Goal: Task Accomplishment & Management: Manage account settings

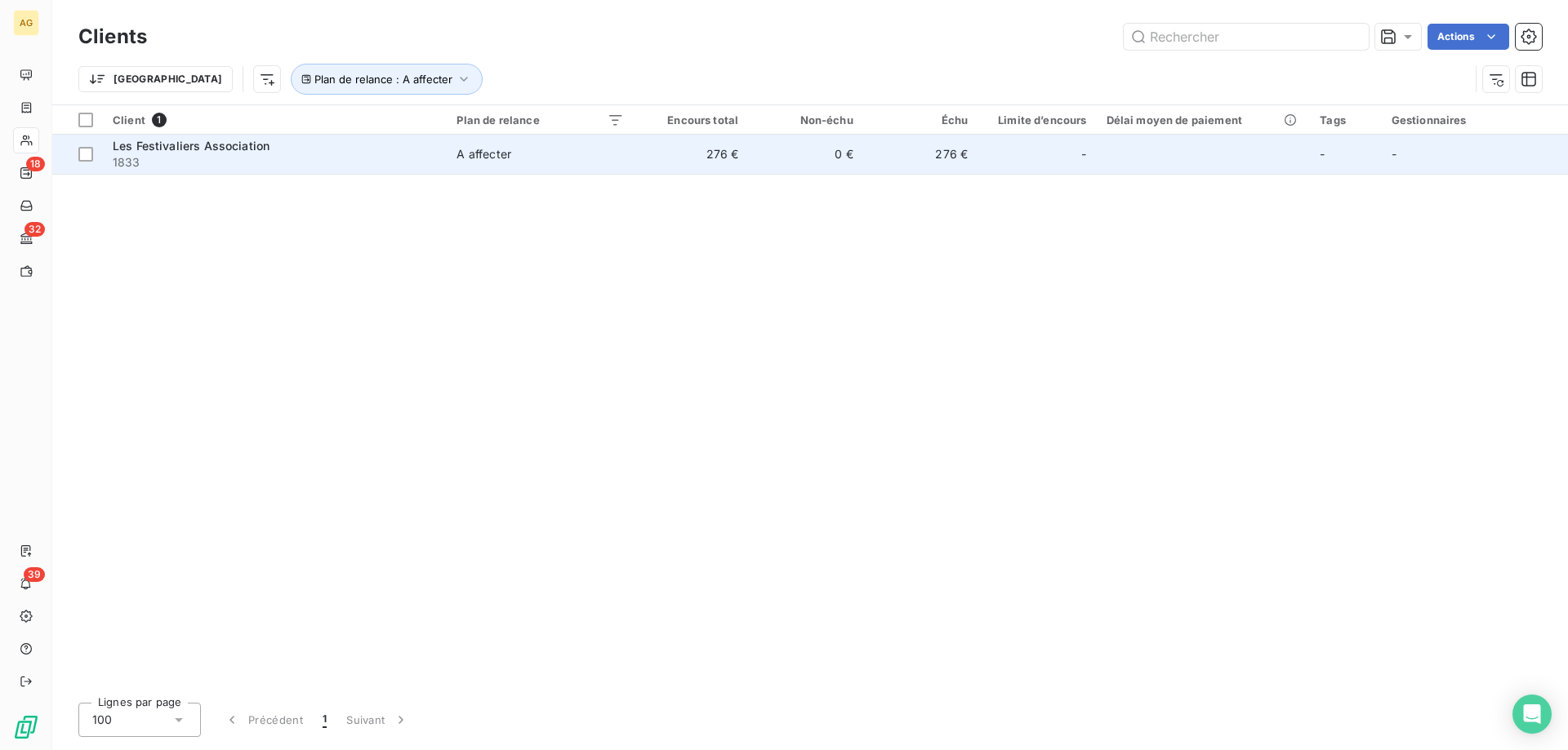
click at [294, 163] on span "1833" at bounding box center [275, 163] width 324 height 17
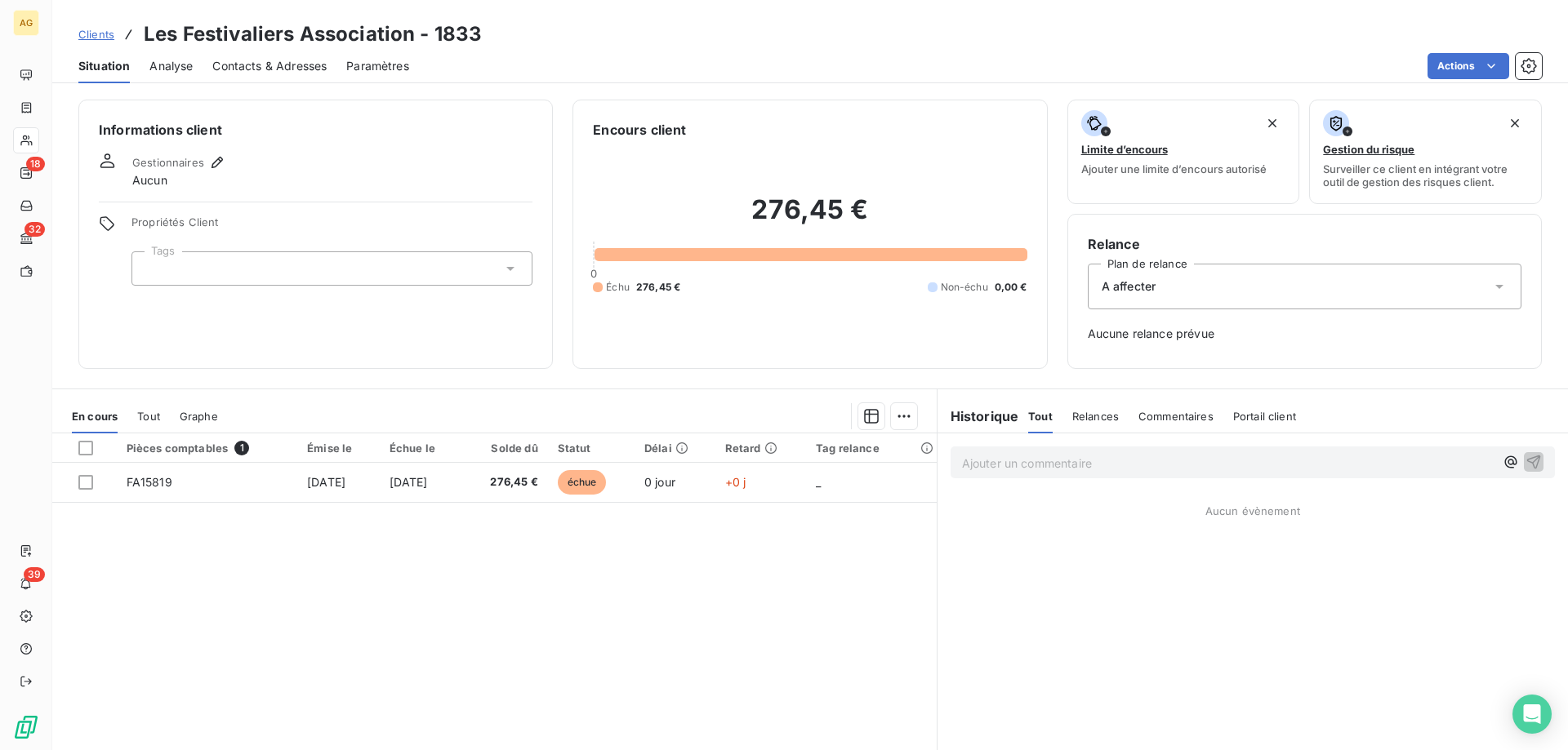
click at [252, 268] on div at bounding box center [332, 268] width 401 height 34
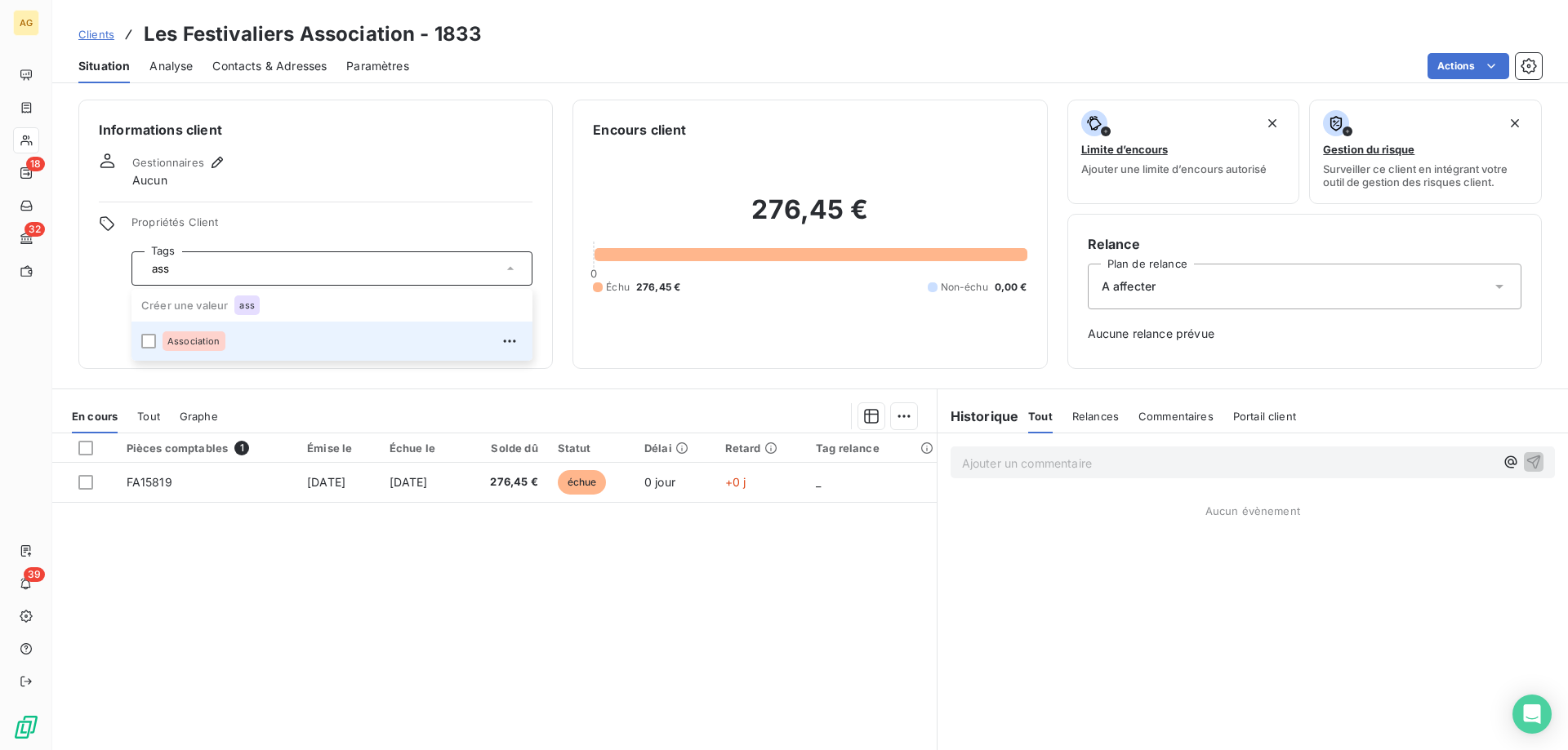
click at [212, 347] on div "Association" at bounding box center [193, 341] width 63 height 19
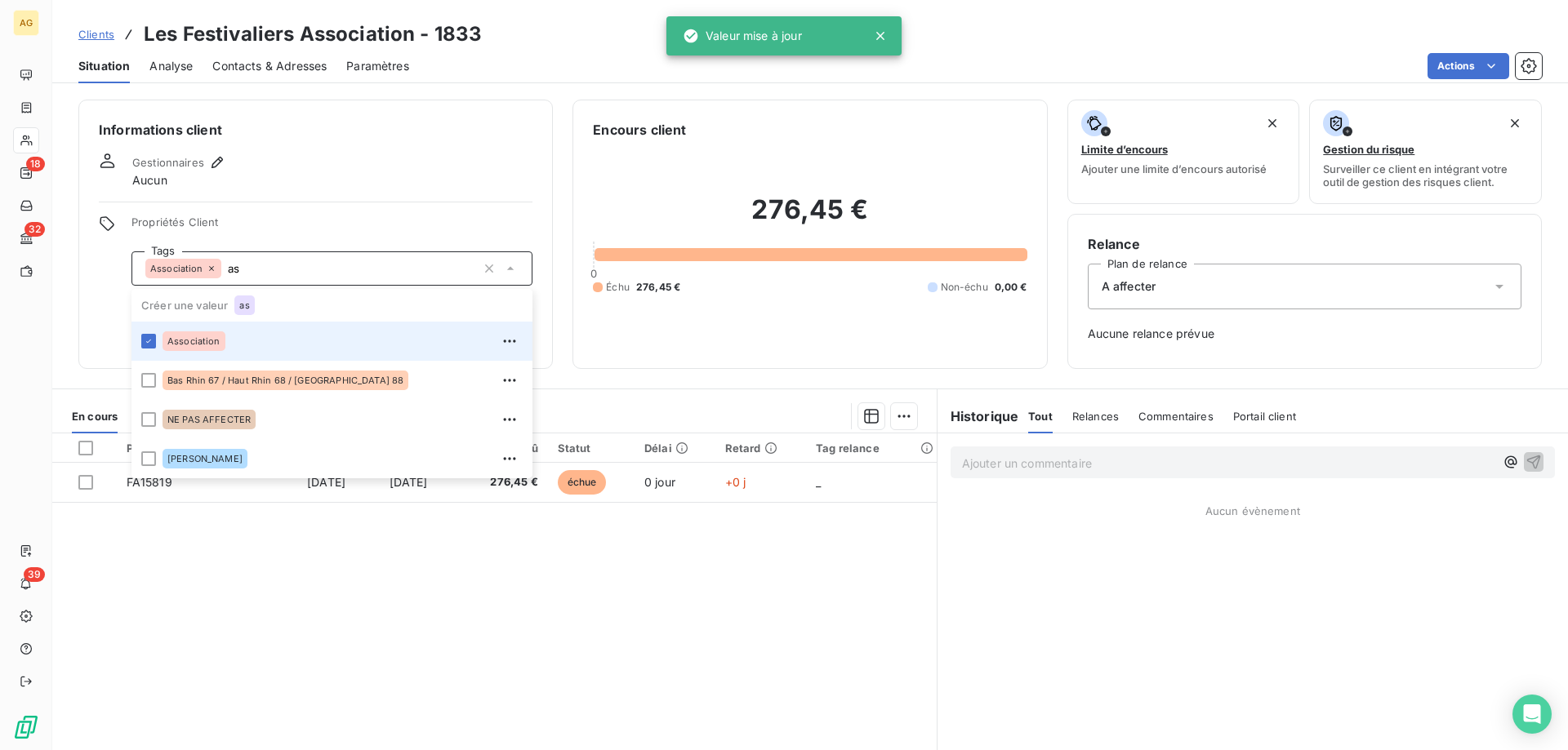
type input "a"
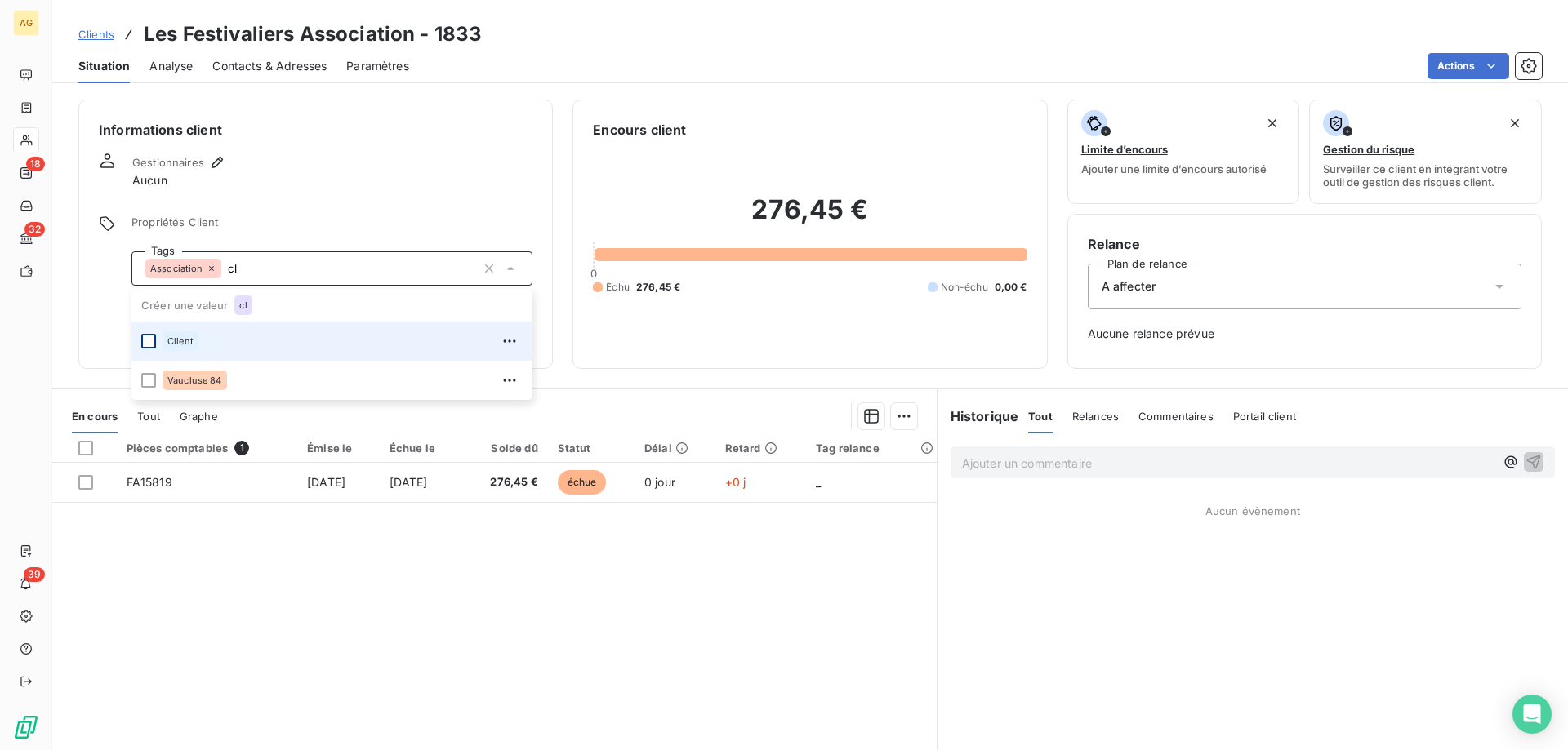
click at [148, 346] on div at bounding box center [148, 341] width 15 height 15
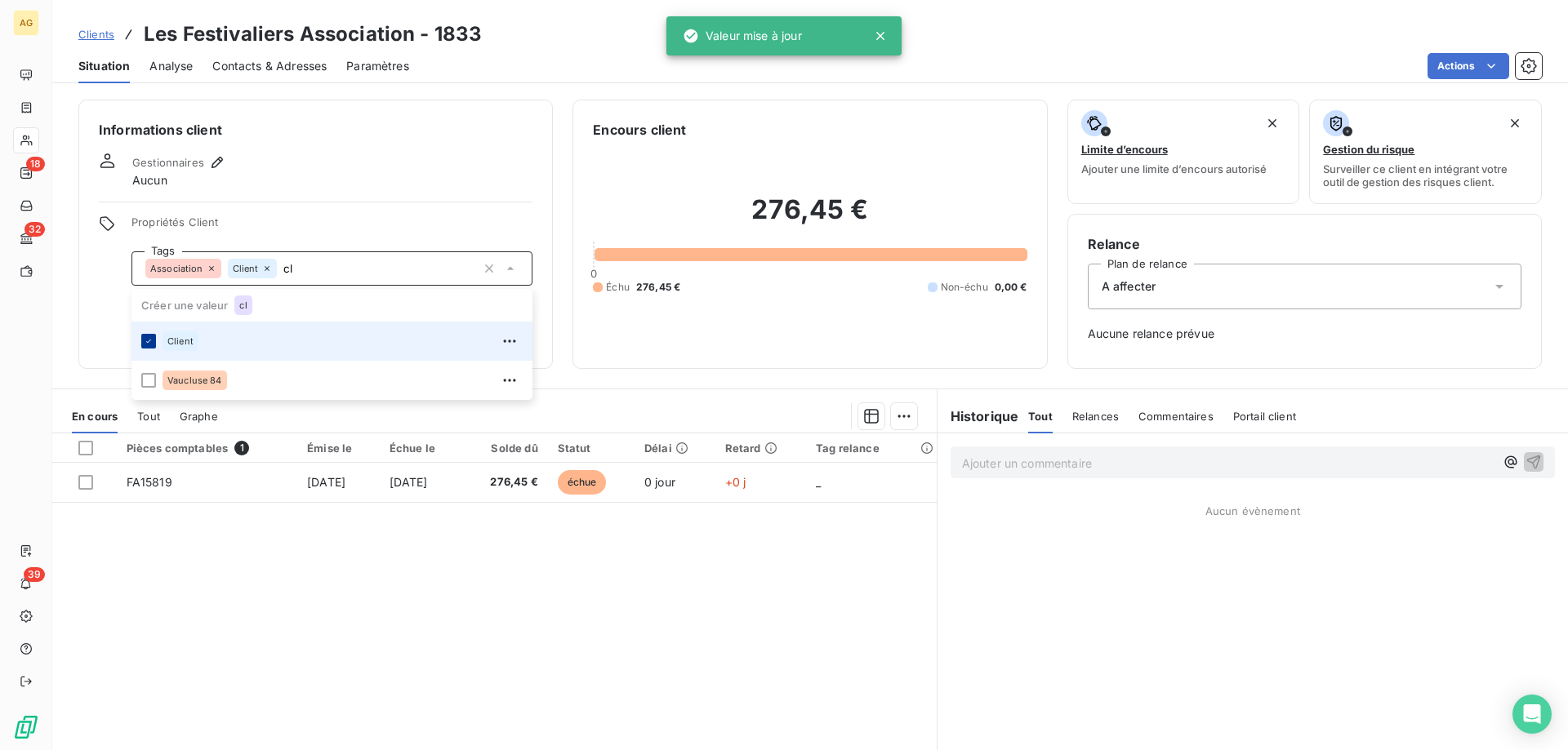
type input "c"
click at [148, 346] on div at bounding box center [148, 341] width 15 height 15
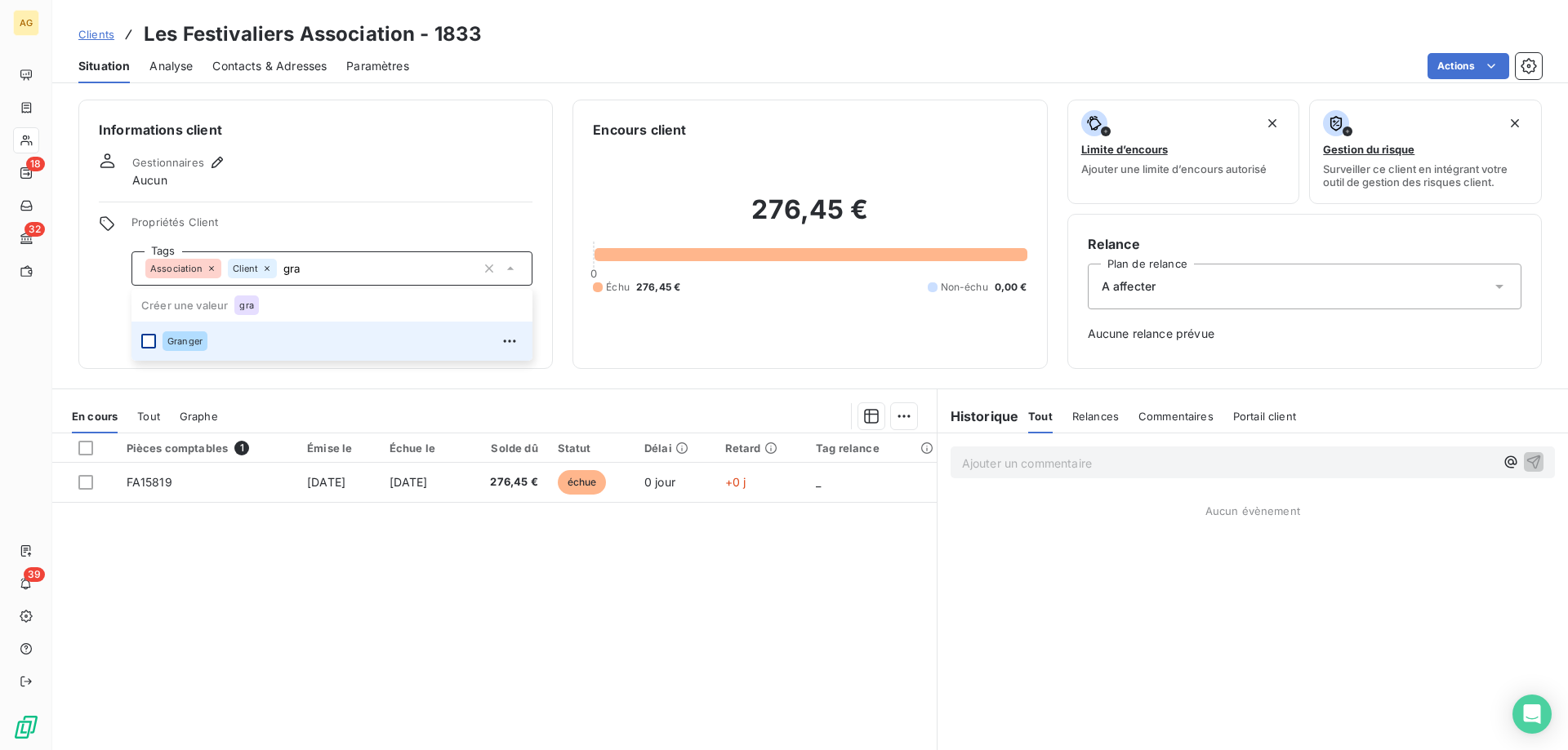
click at [155, 338] on div at bounding box center [148, 341] width 15 height 15
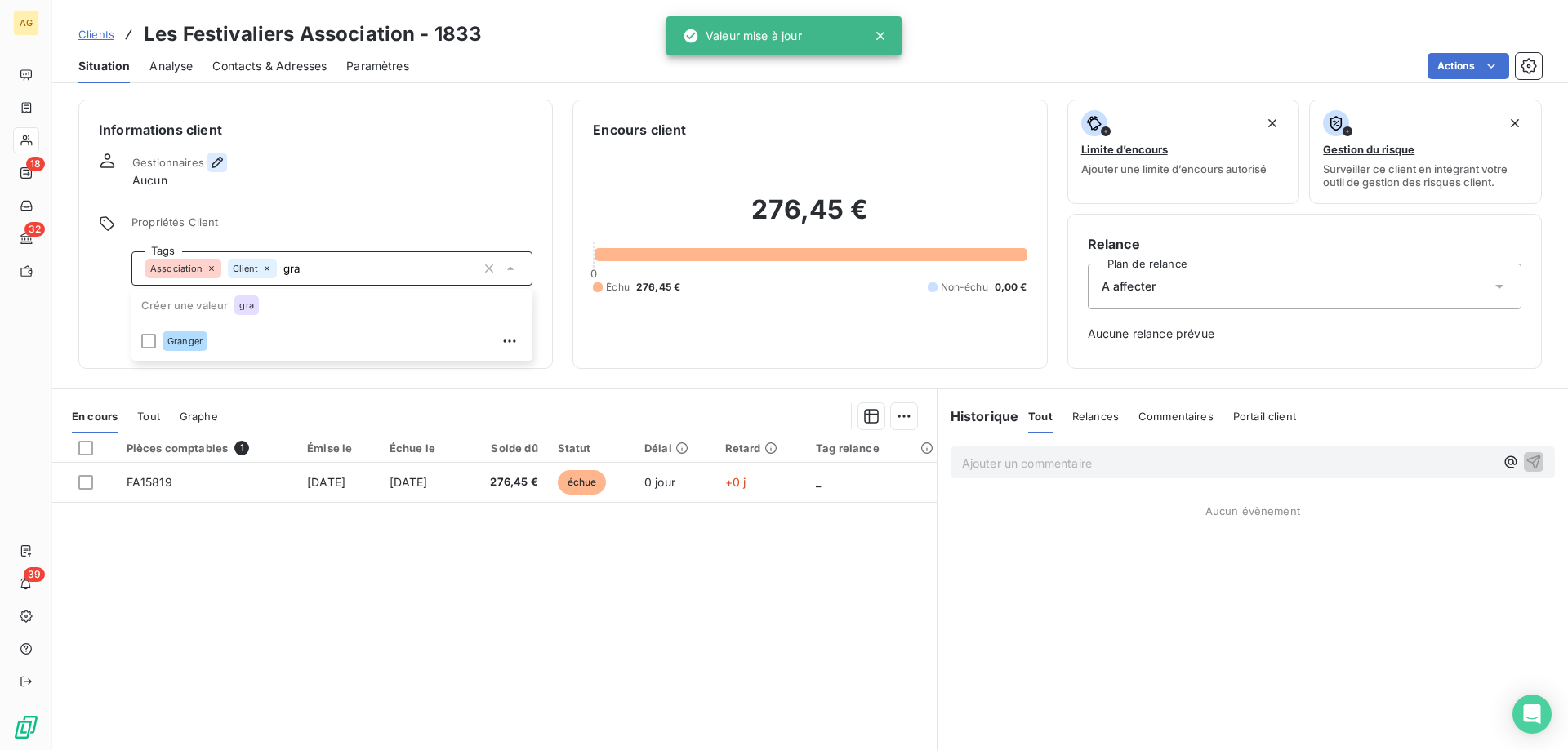
type input "gra"
click at [219, 163] on icon "button" at bounding box center [217, 163] width 17 height 17
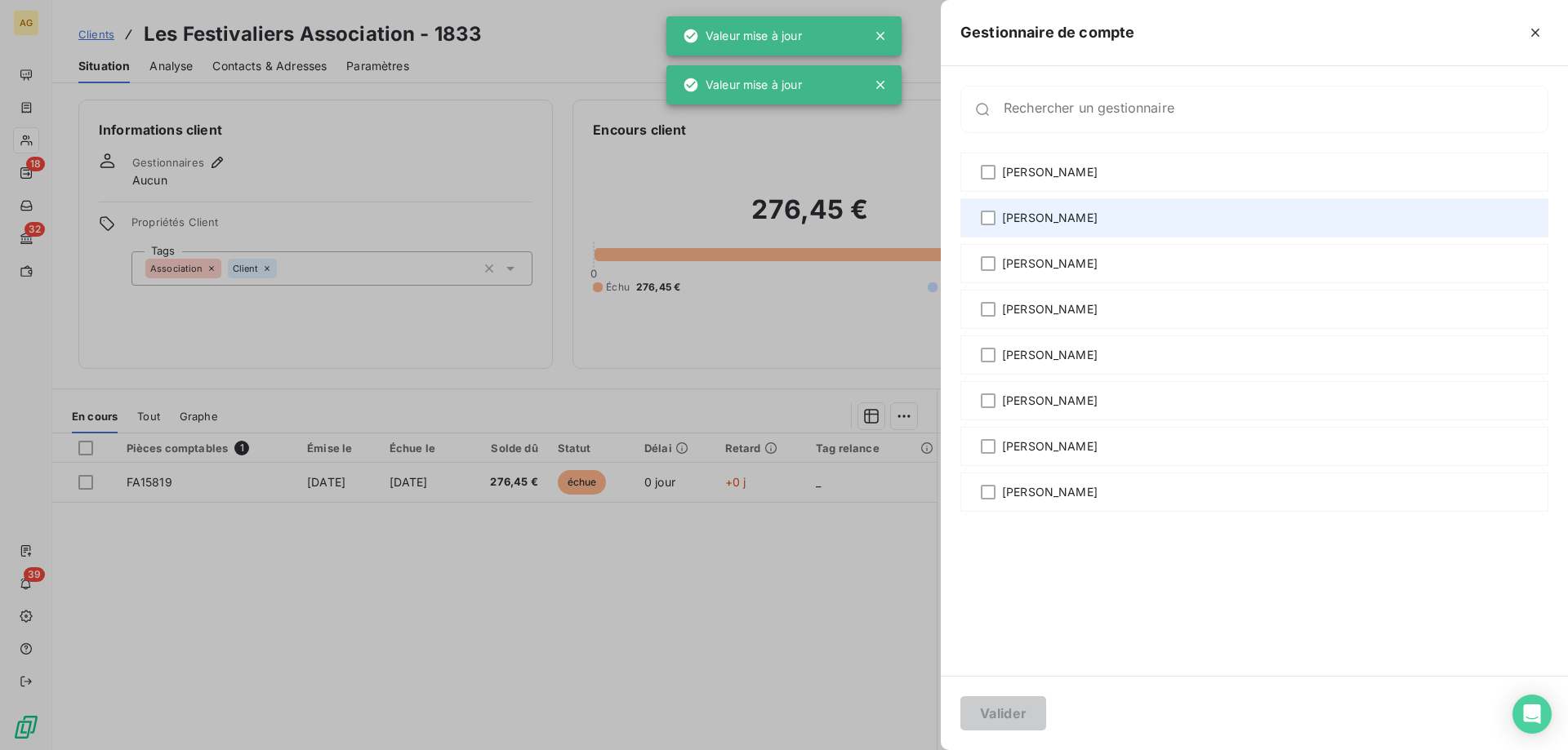
click at [1000, 226] on div "[PERSON_NAME]" at bounding box center [1254, 217] width 588 height 40
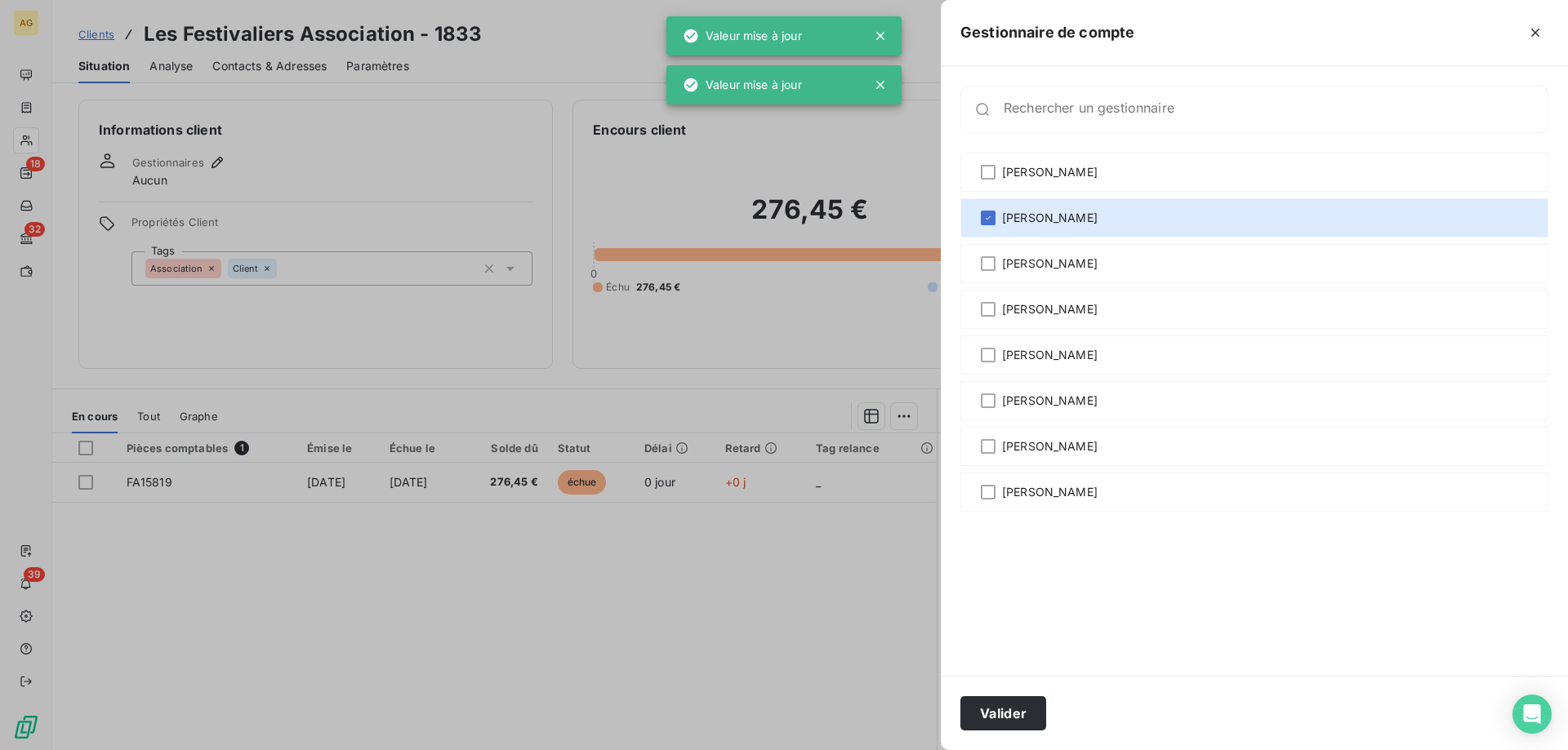
click at [837, 354] on div at bounding box center [784, 375] width 1568 height 750
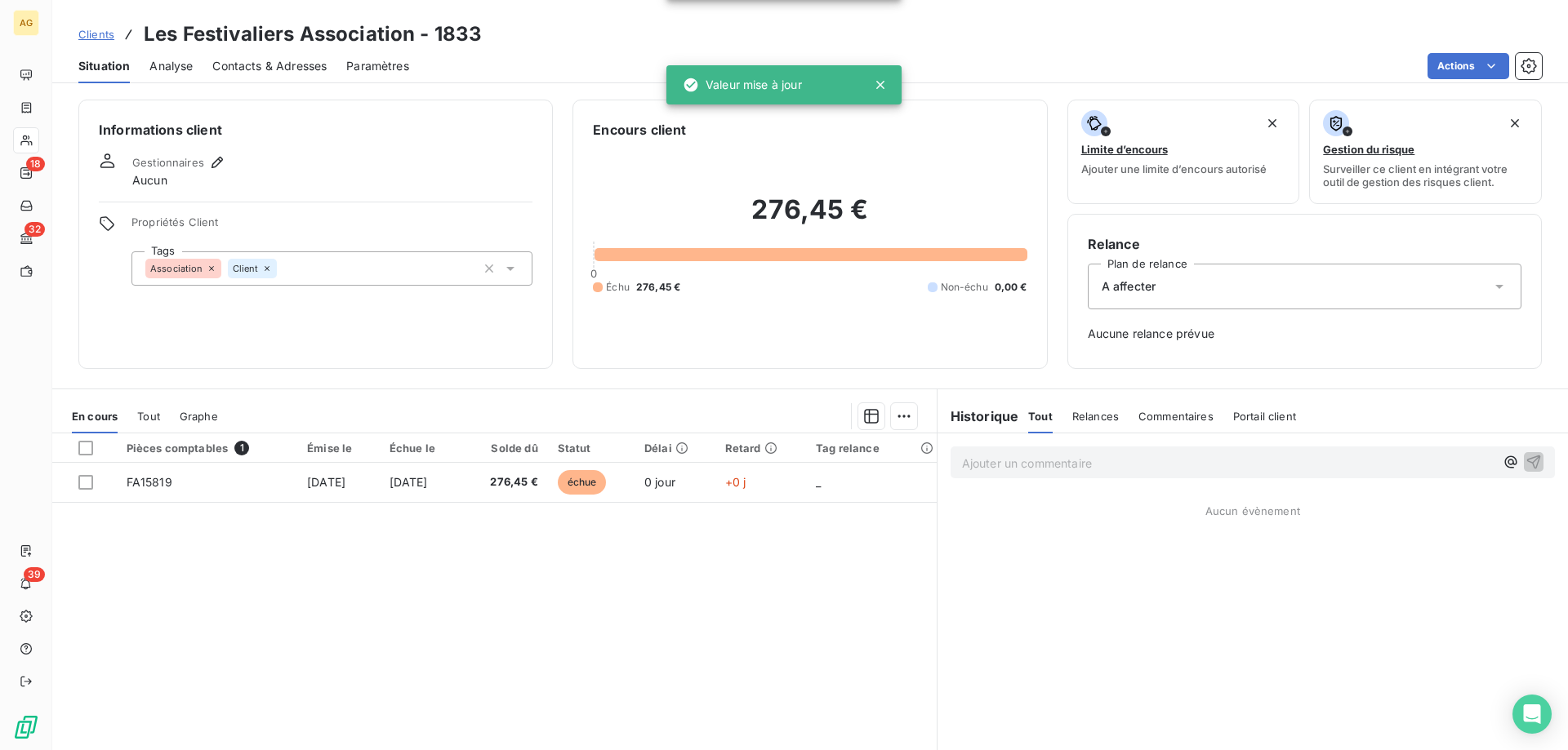
click at [1153, 291] on div "A affecter" at bounding box center [1305, 287] width 434 height 46
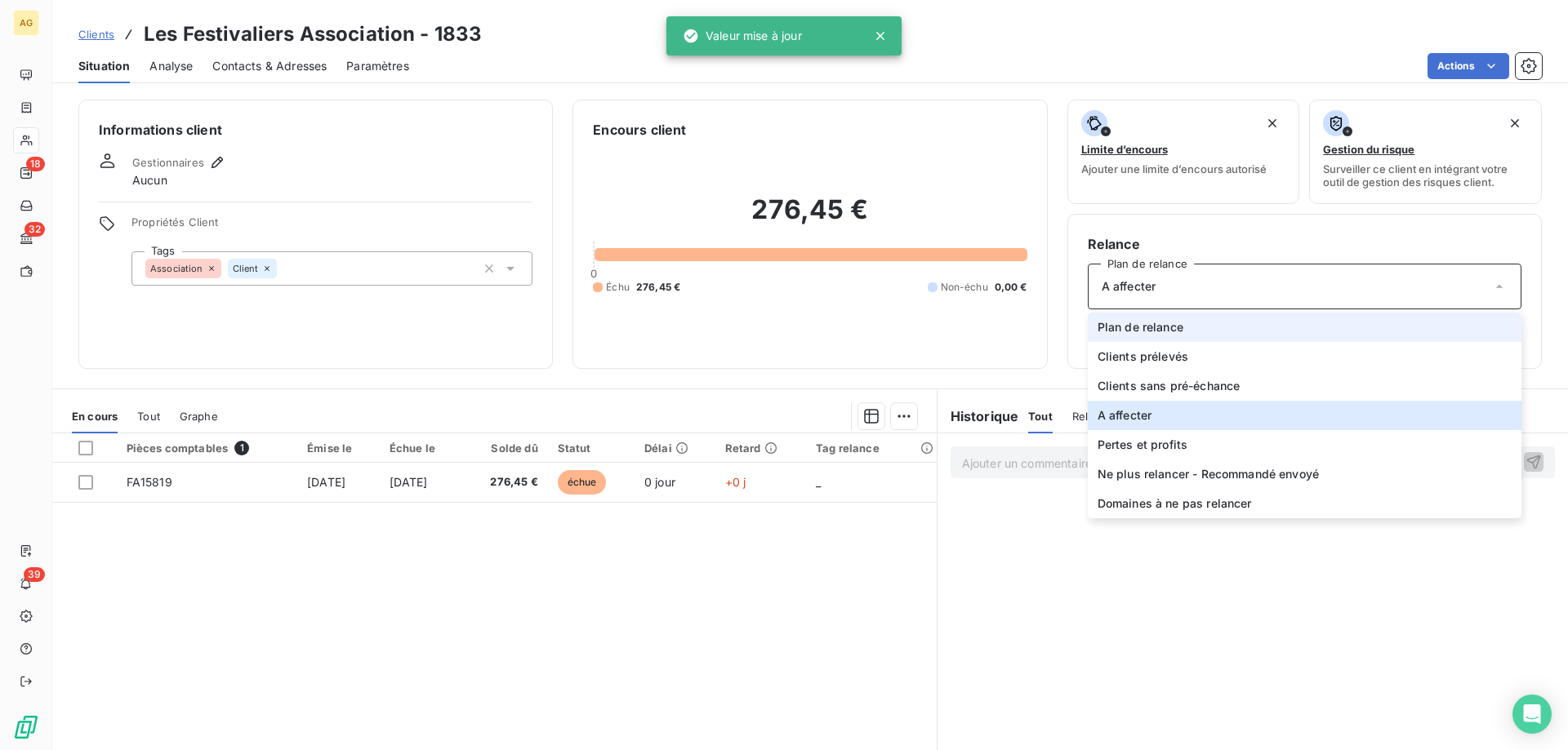
click at [1126, 321] on span "Plan de relance" at bounding box center [1140, 328] width 86 height 17
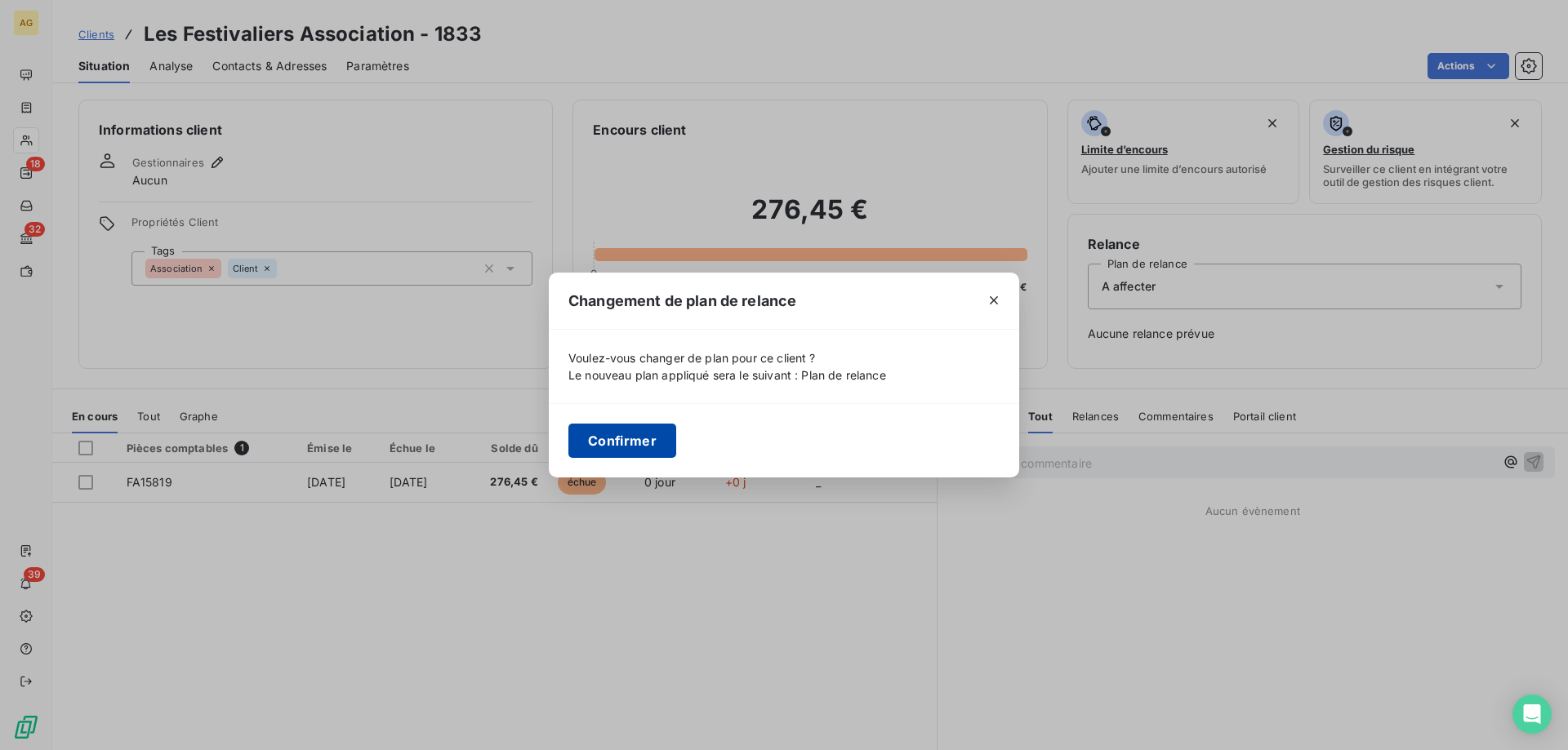
click at [609, 441] on button "Confirmer" at bounding box center [622, 440] width 108 height 34
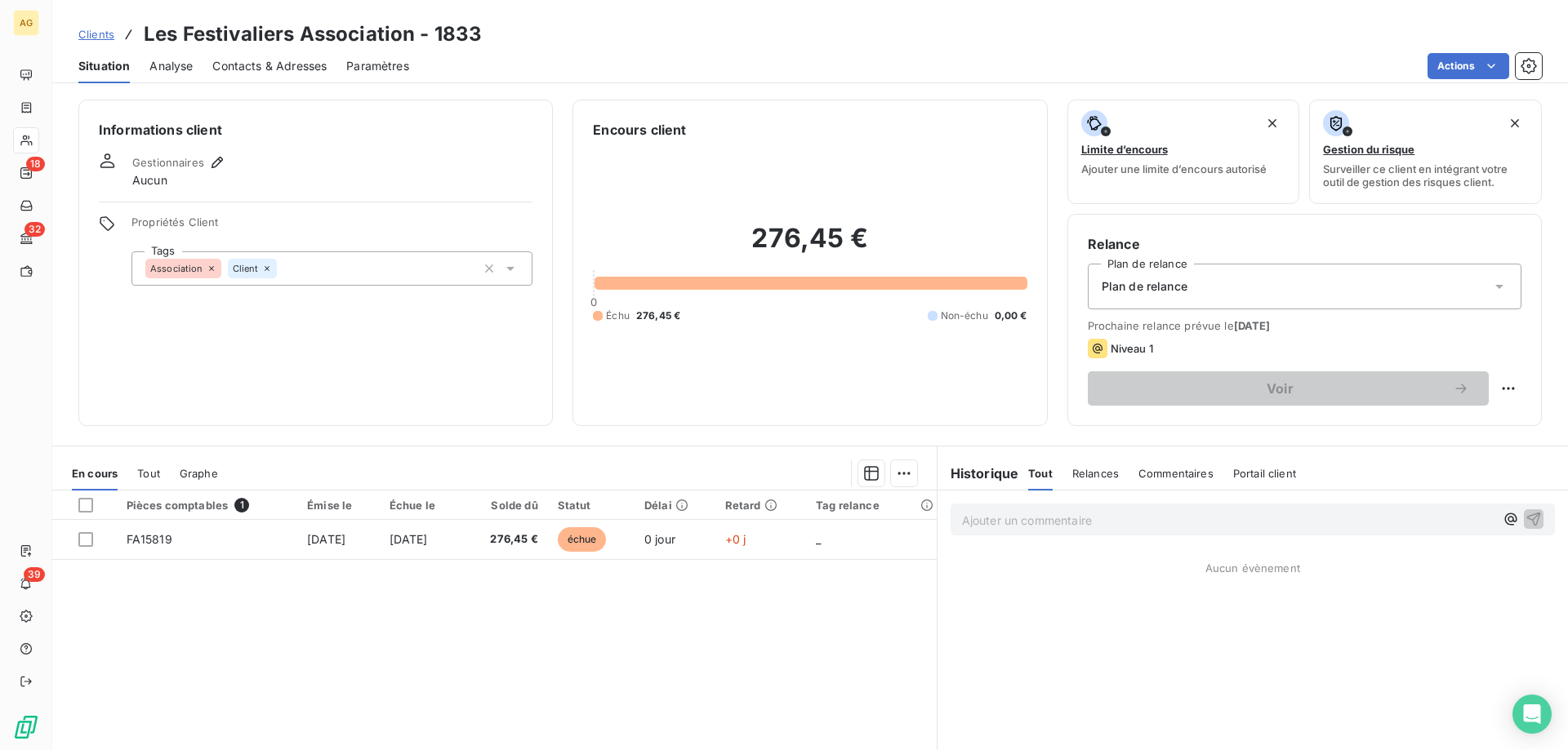
drag, startPoint x: 403, startPoint y: 228, endPoint x: 379, endPoint y: 208, distance: 31.2
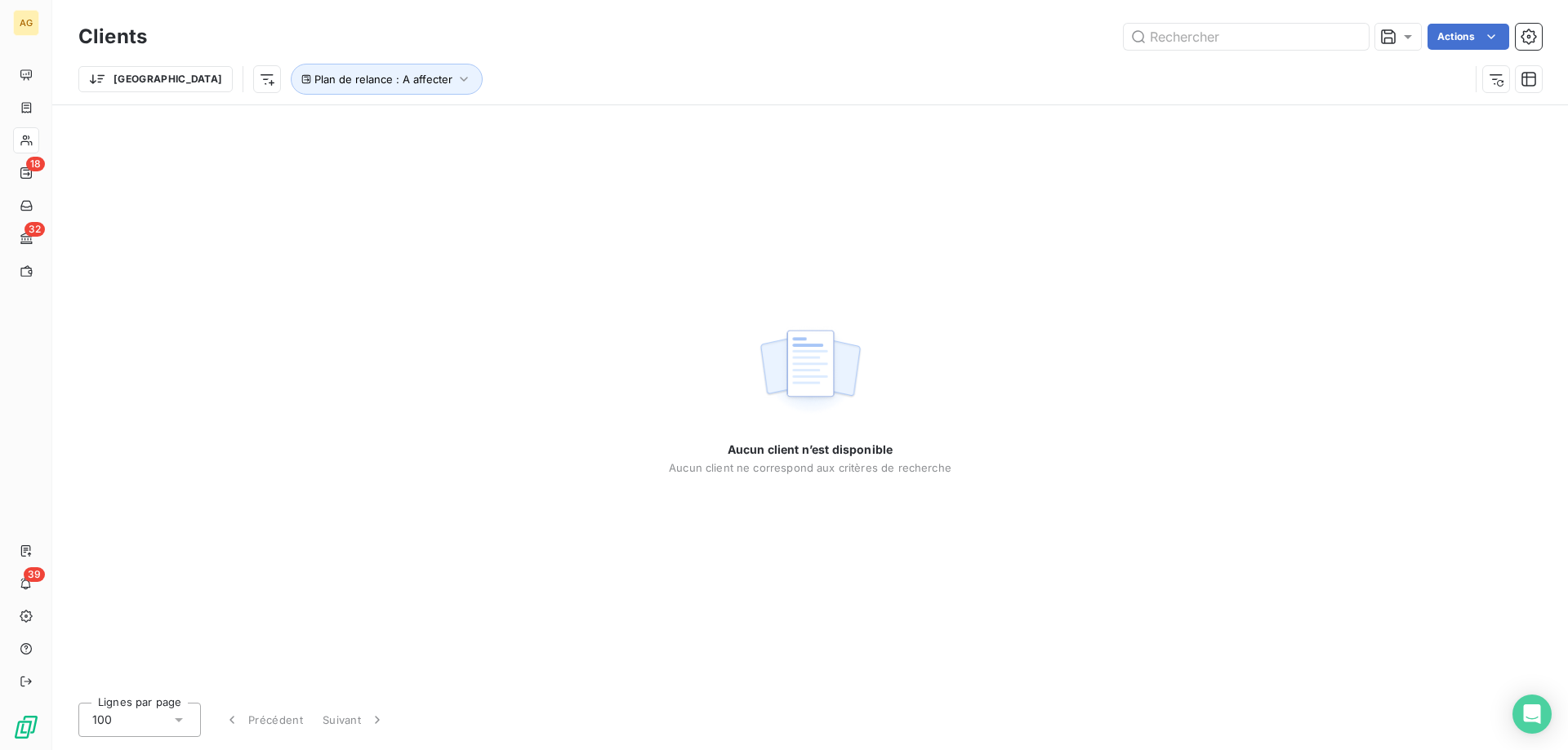
click at [708, 126] on div "Aucun client n’est disponible Aucun client ne correspond aux critères de recher…" at bounding box center [810, 397] width 283 height 585
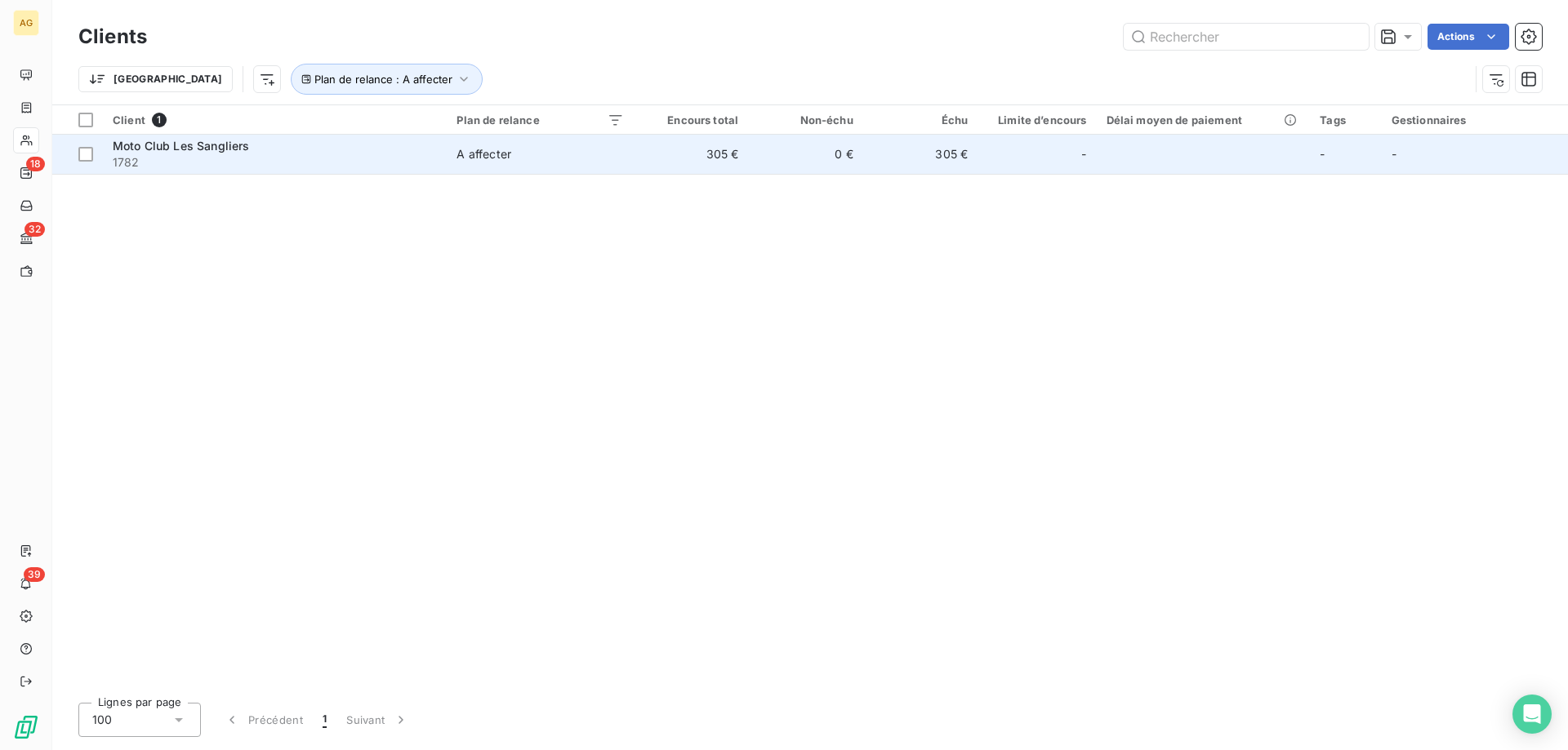
click at [357, 140] on div "Moto Club Les Sangliers" at bounding box center [275, 146] width 324 height 17
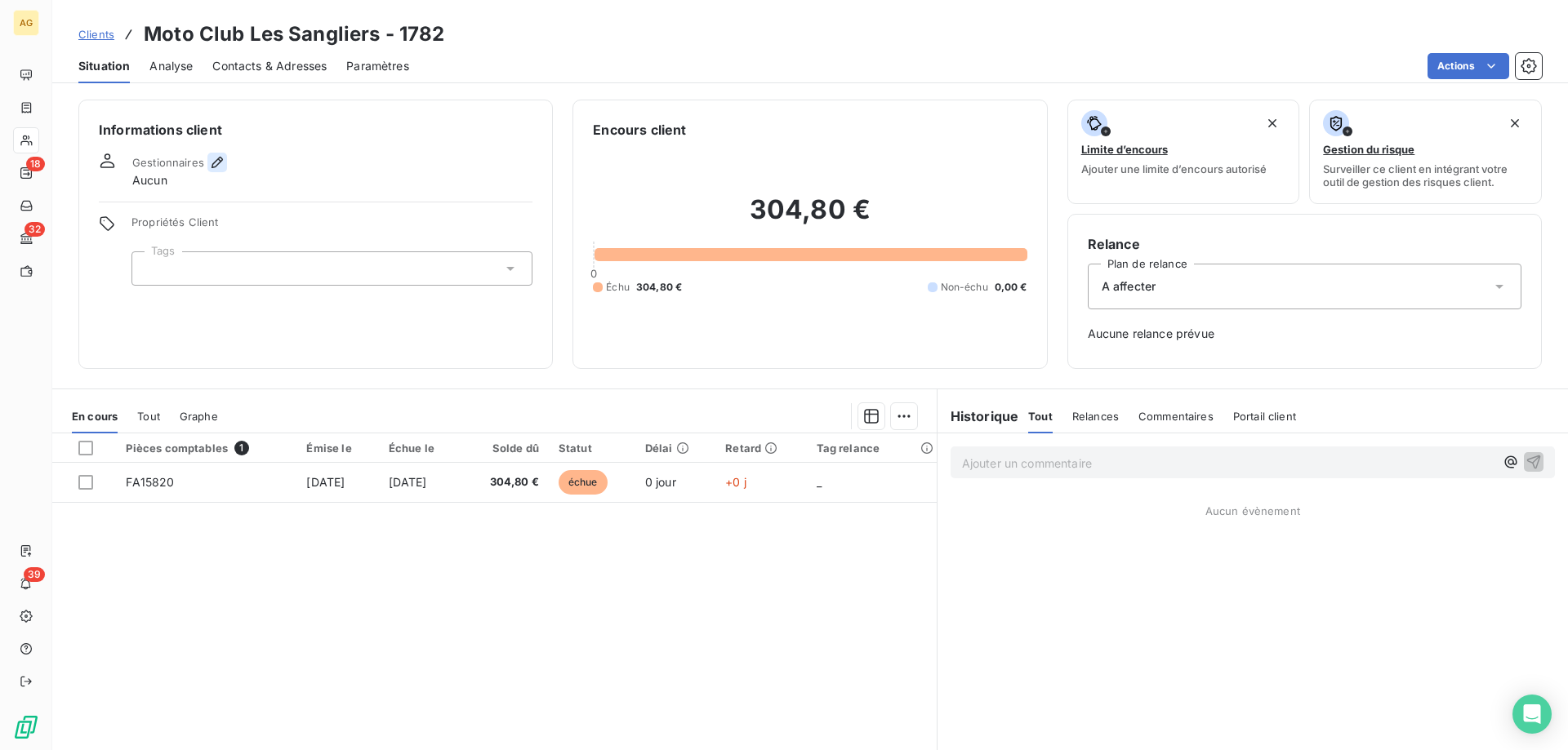
click at [216, 168] on icon "button" at bounding box center [217, 163] width 17 height 17
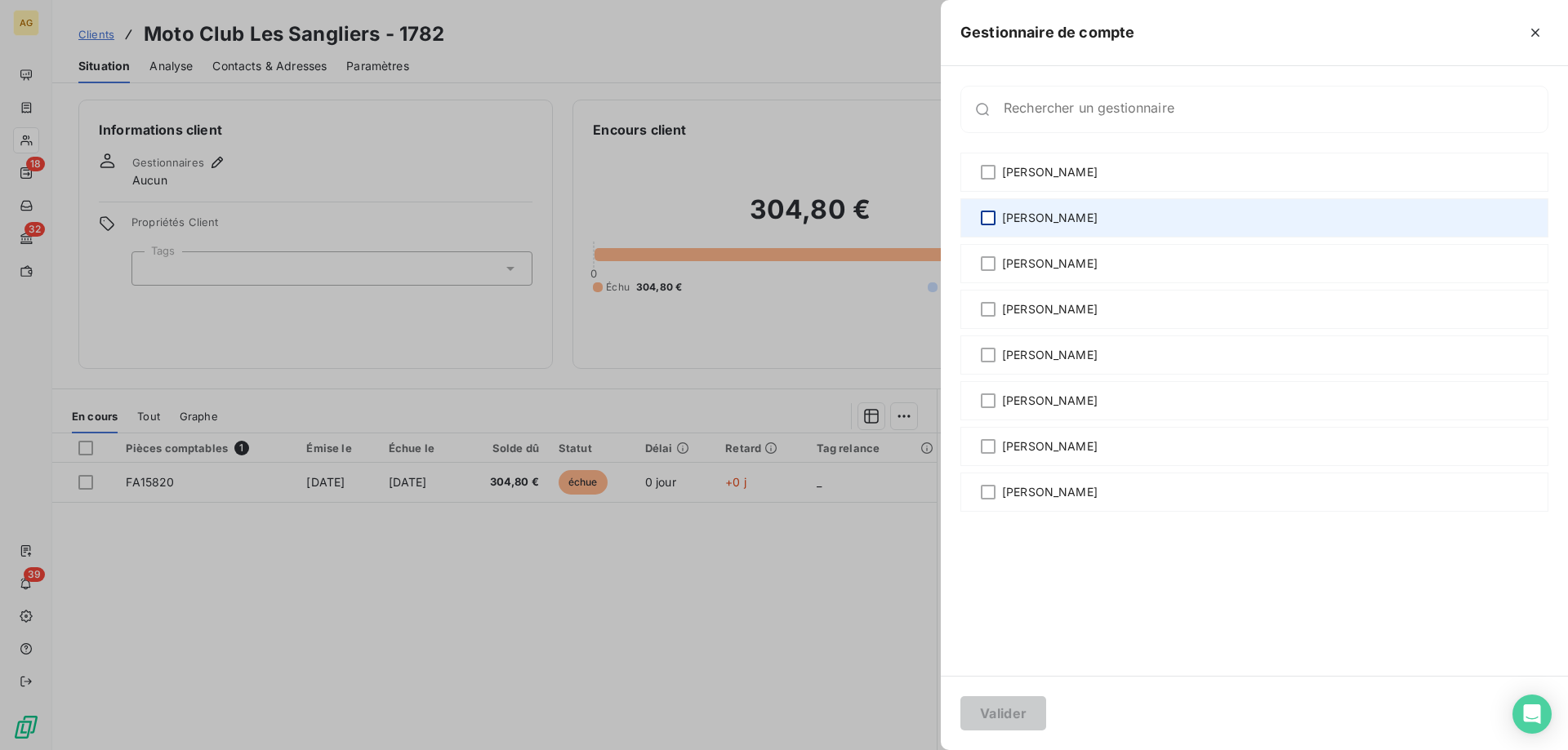
click at [994, 225] on div at bounding box center [988, 218] width 15 height 15
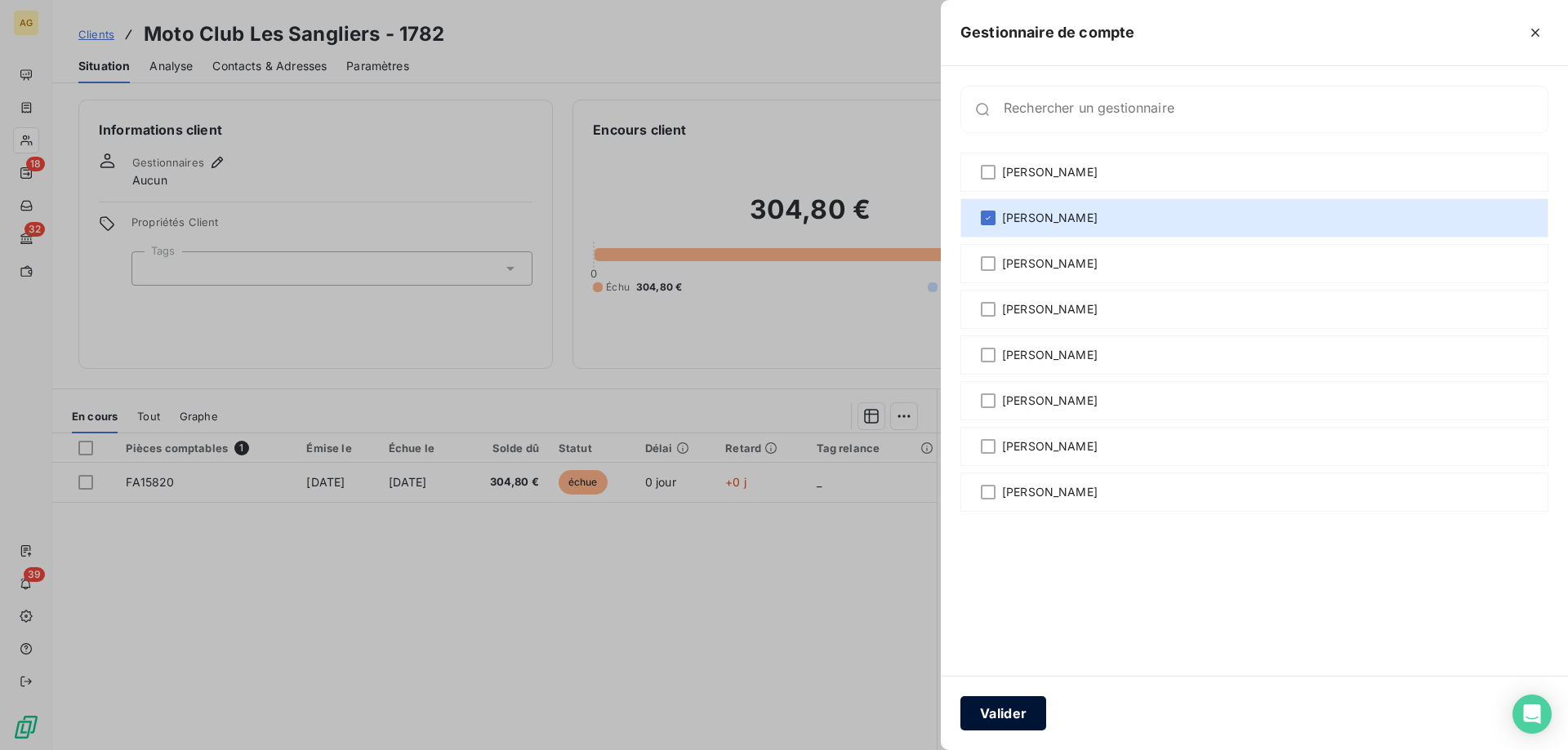
drag, startPoint x: 994, startPoint y: 733, endPoint x: 1007, endPoint y: 721, distance: 17.7
click at [995, 732] on div "Valider" at bounding box center [1254, 713] width 627 height 75
drag, startPoint x: 1032, startPoint y: 689, endPoint x: 1022, endPoint y: 702, distance: 16.4
click at [1032, 690] on div "Valider" at bounding box center [1254, 713] width 627 height 75
click at [1014, 715] on button "Valider" at bounding box center [1002, 713] width 86 height 34
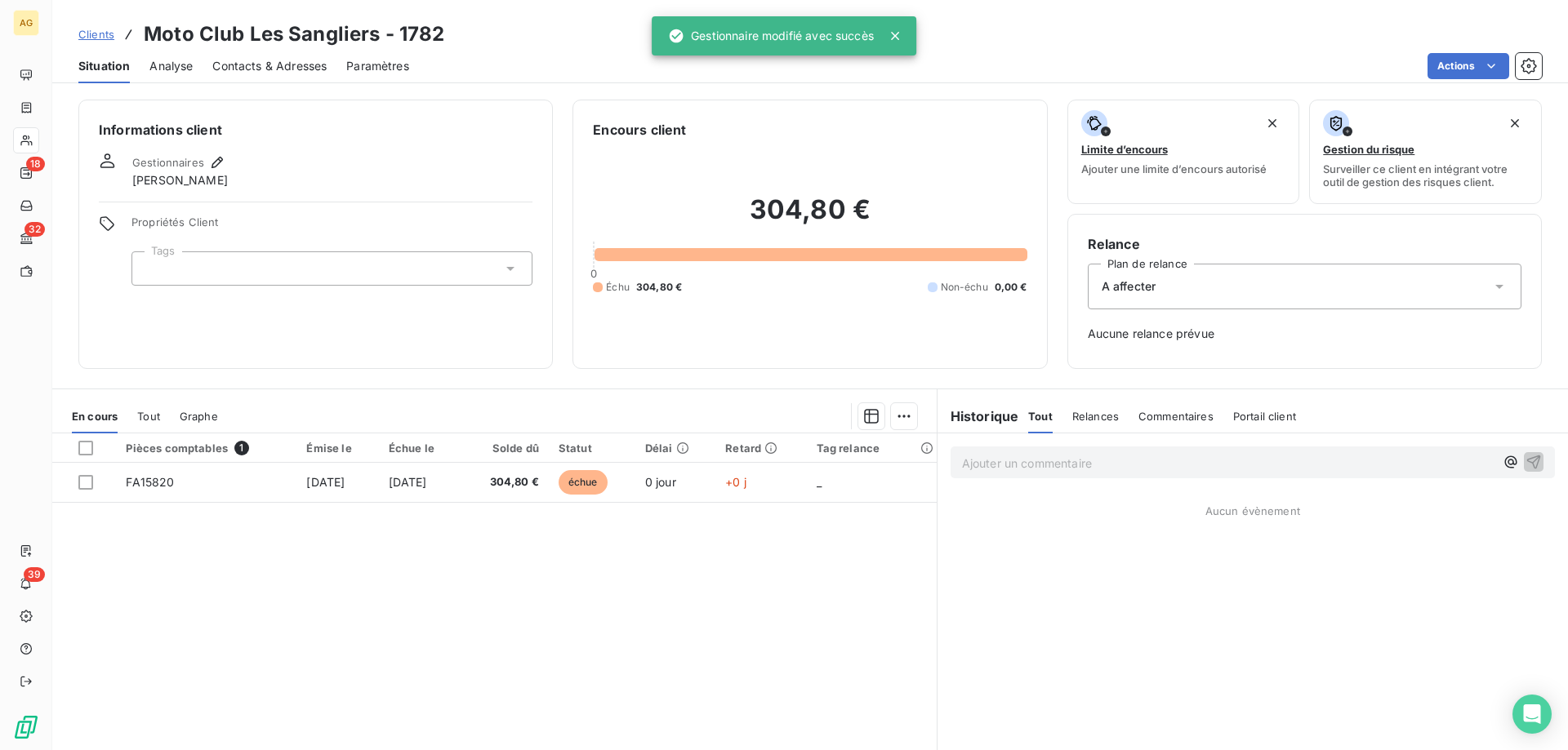
drag, startPoint x: 1130, startPoint y: 287, endPoint x: 1124, endPoint y: 311, distance: 24.7
click at [1130, 287] on span "A affecter" at bounding box center [1129, 287] width 54 height 17
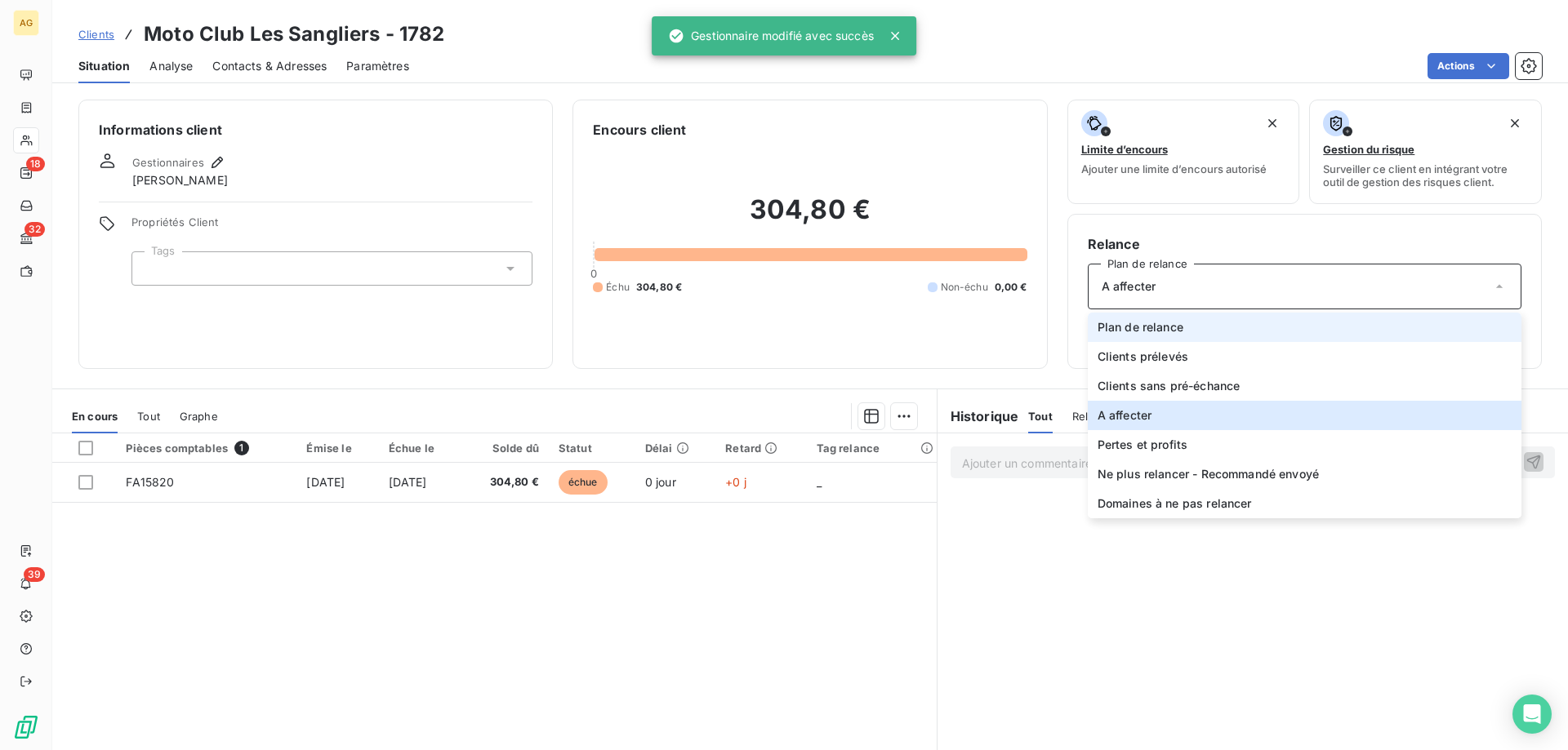
click at [1120, 328] on span "Plan de relance" at bounding box center [1140, 328] width 86 height 17
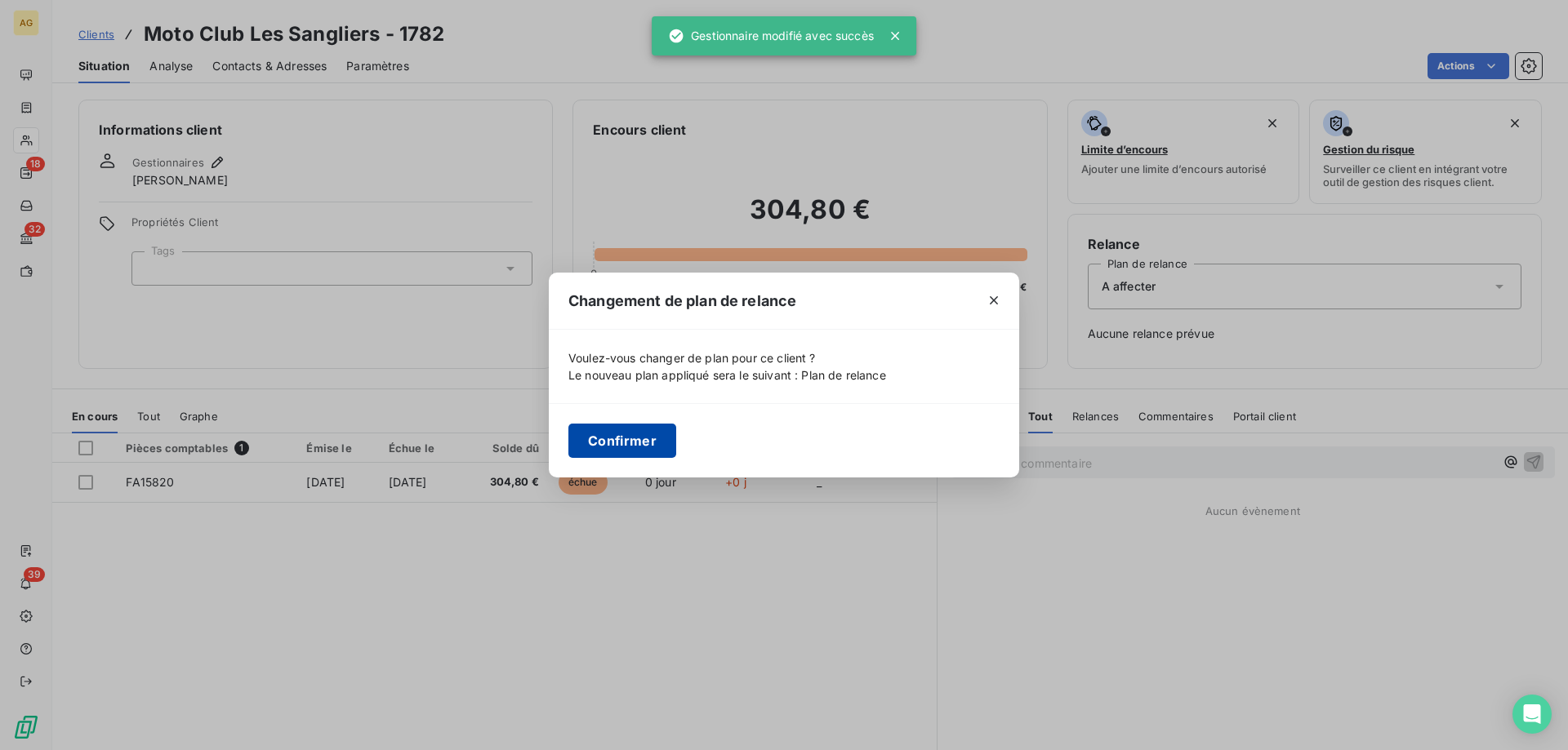
click at [572, 435] on button "Confirmer" at bounding box center [622, 440] width 108 height 34
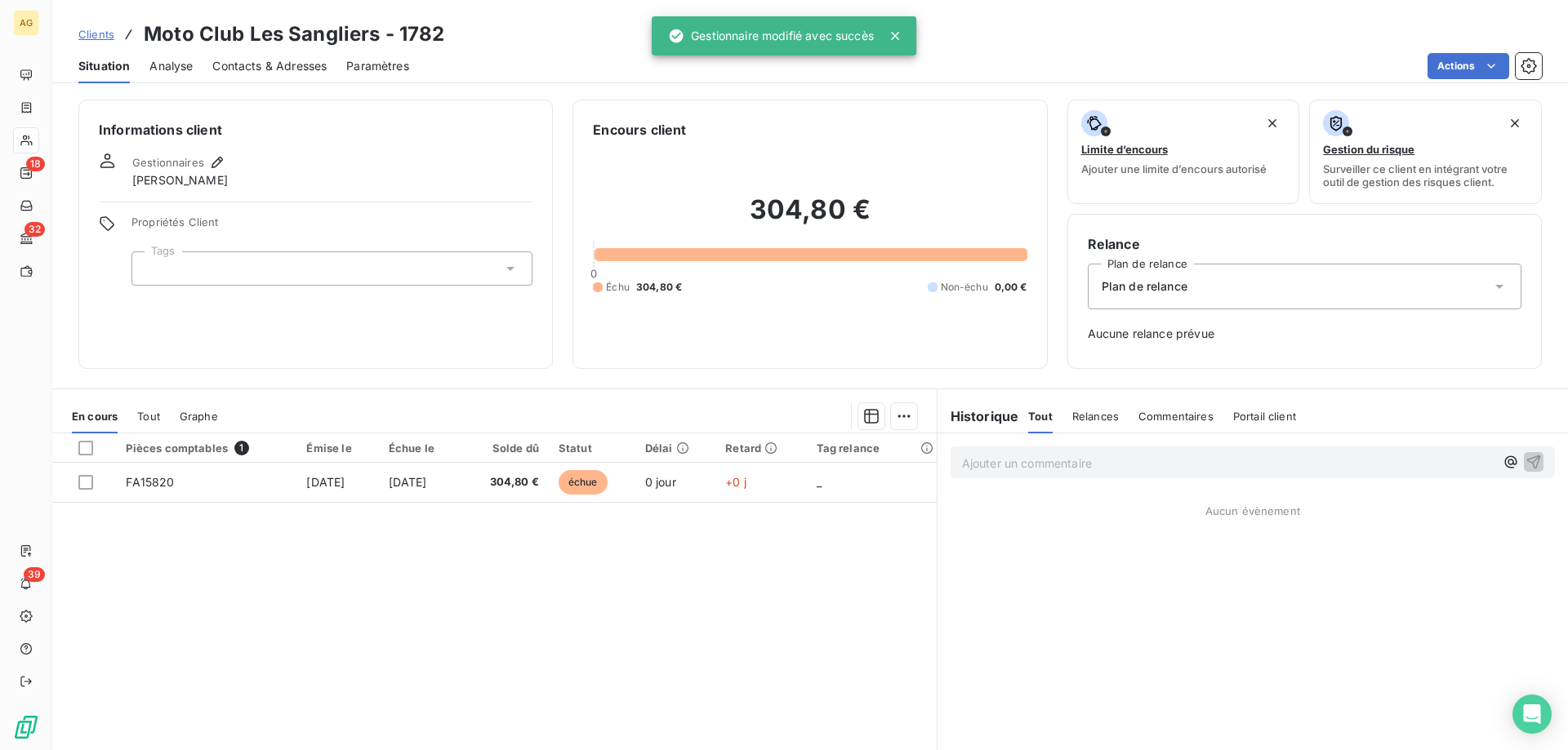
click at [348, 276] on div at bounding box center [332, 268] width 401 height 34
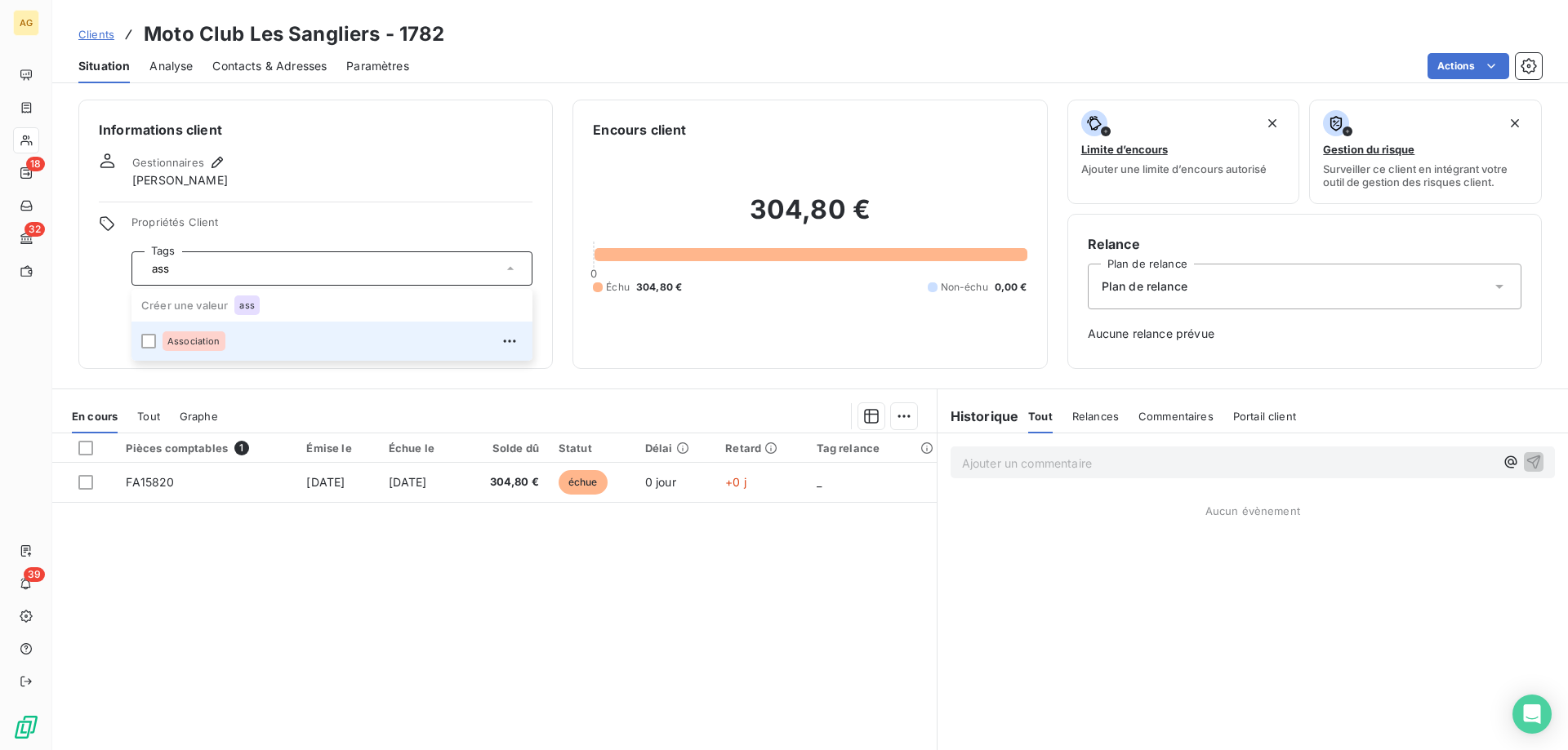
click at [140, 346] on li "Association" at bounding box center [332, 341] width 401 height 40
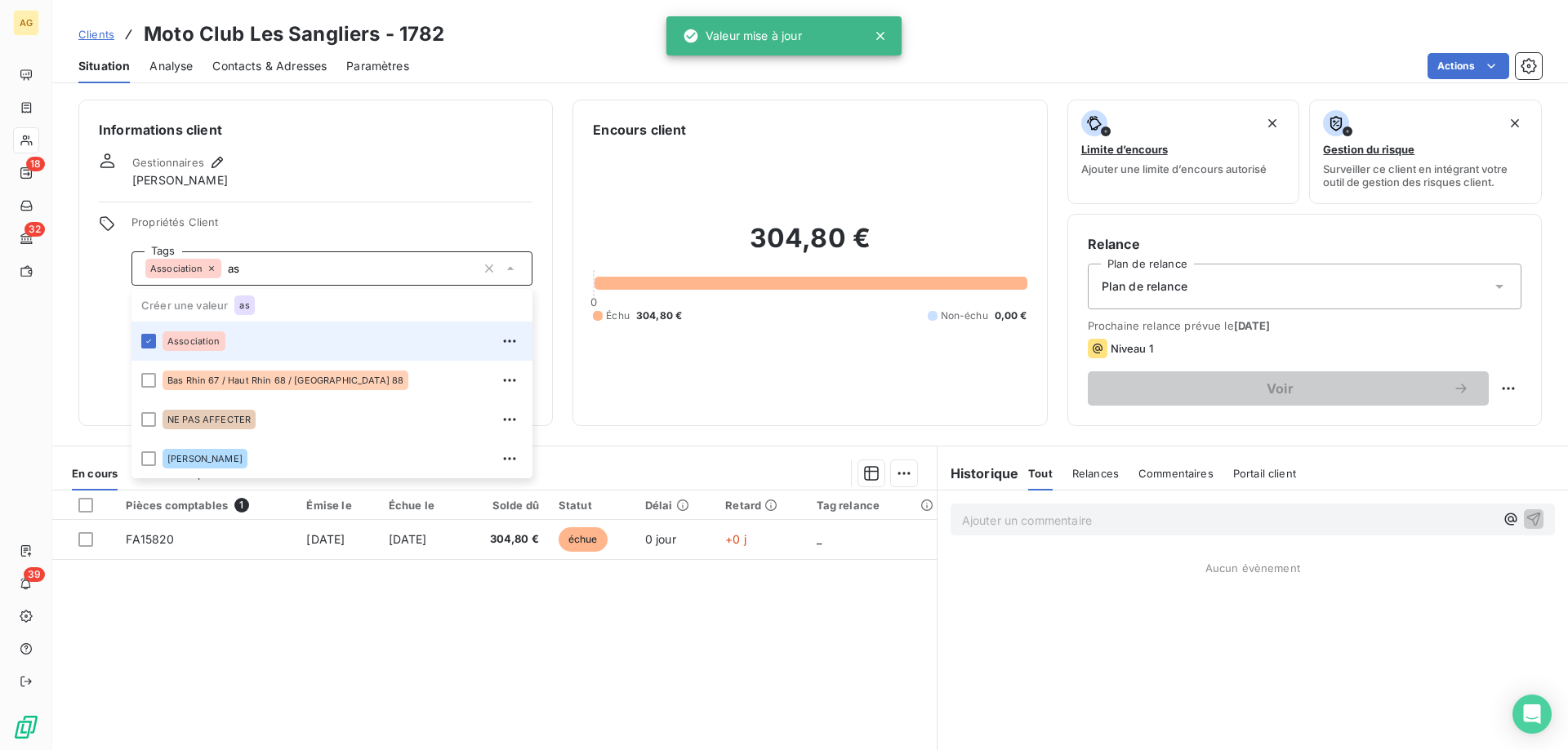
type input "a"
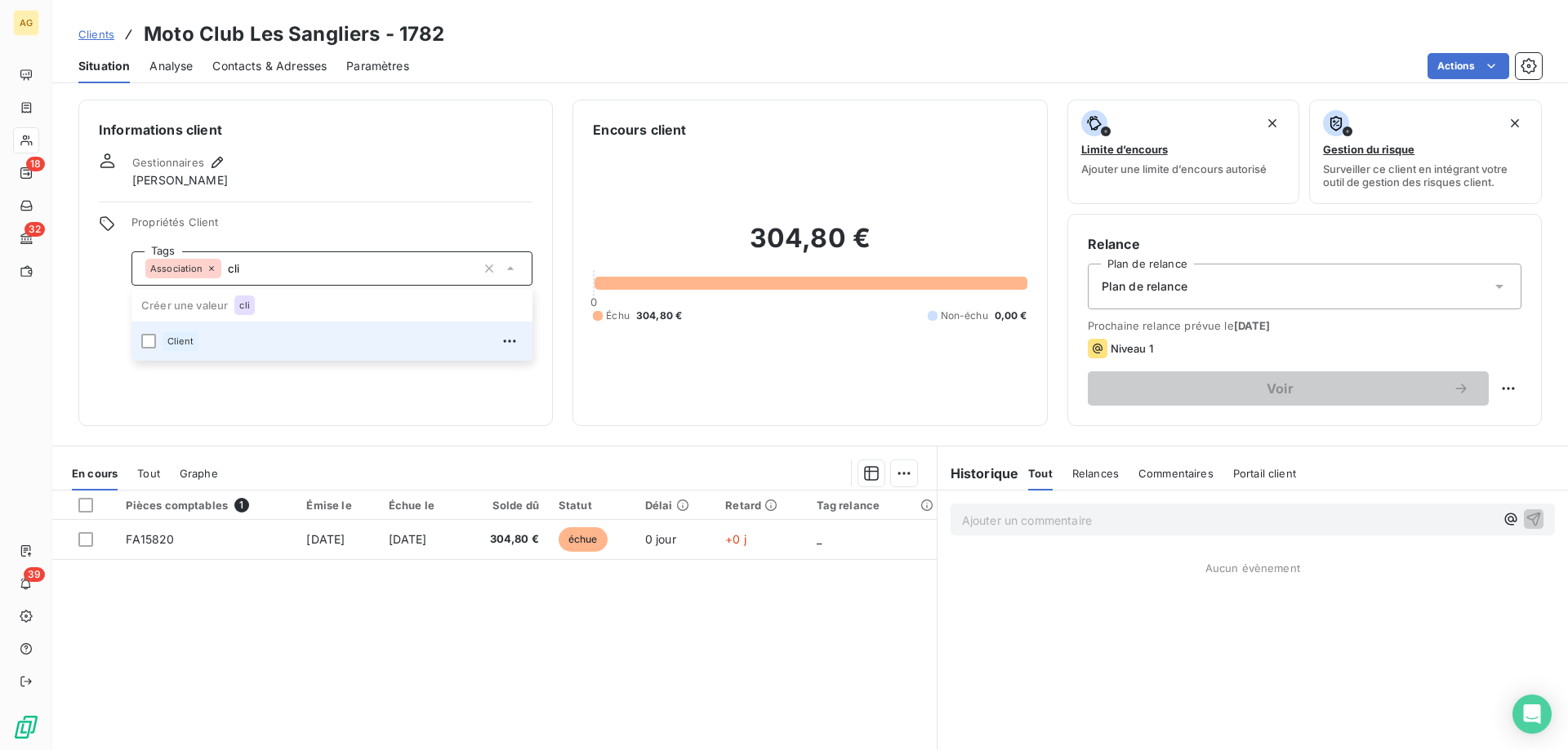
click at [134, 333] on li "Client" at bounding box center [332, 341] width 401 height 40
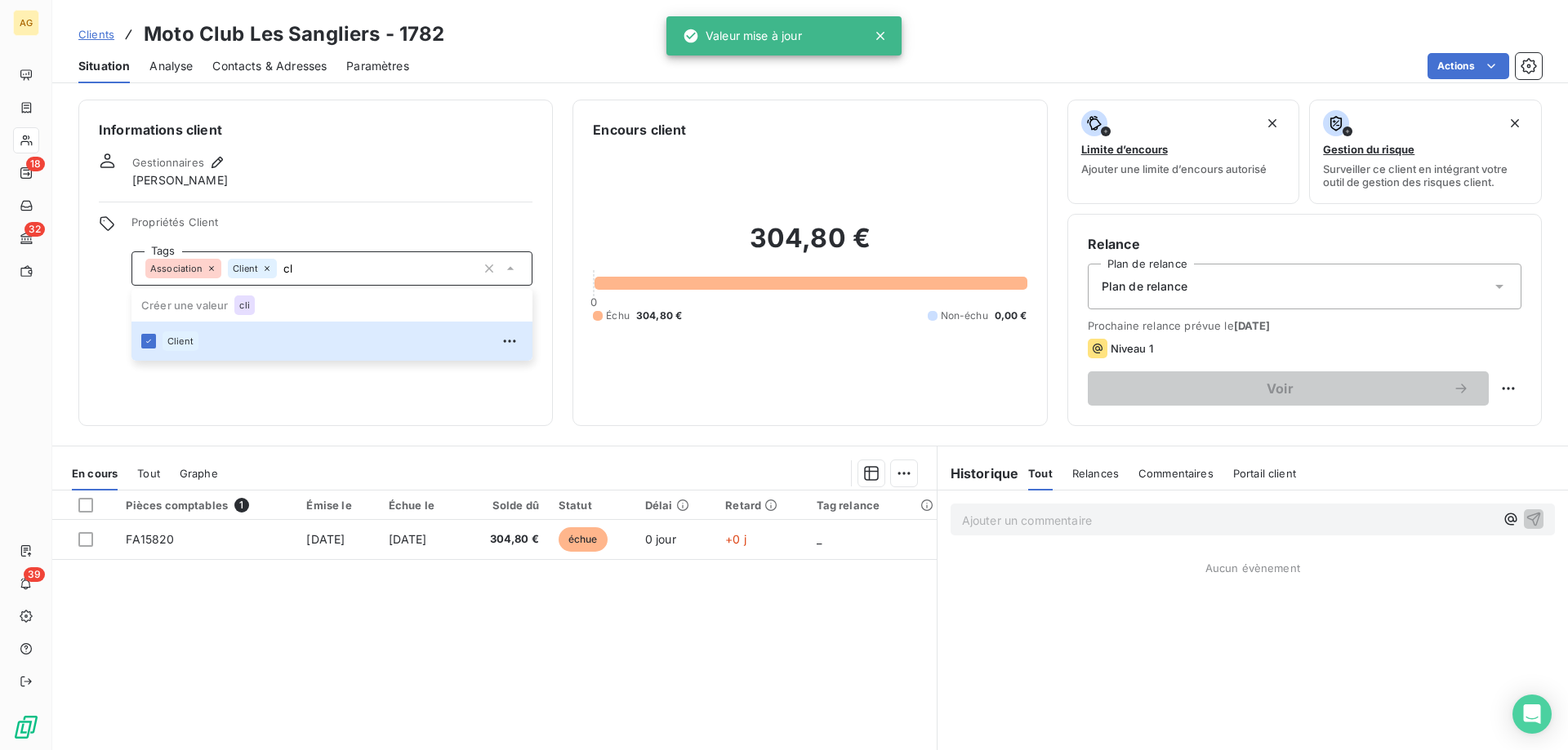
type input "c"
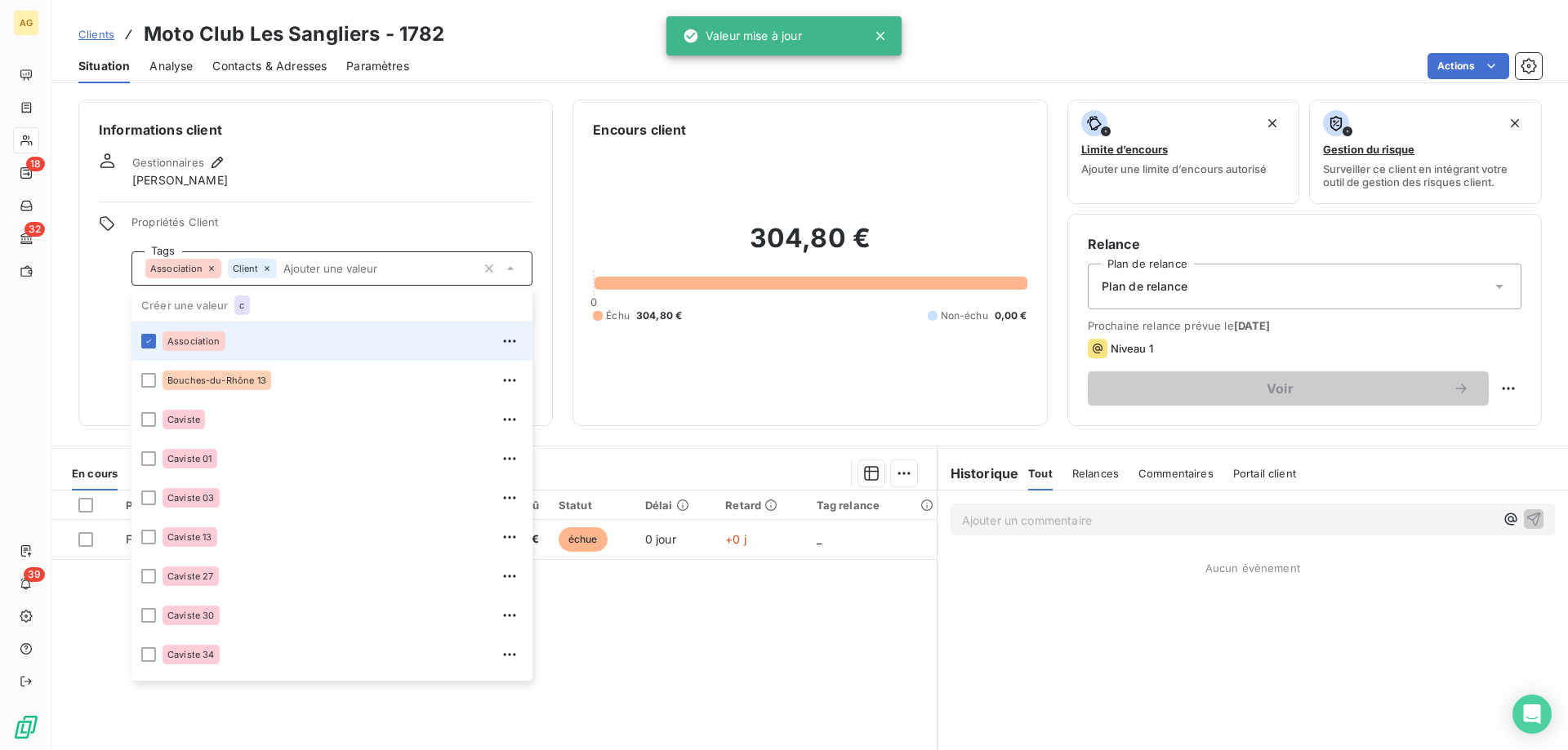
type input "c"
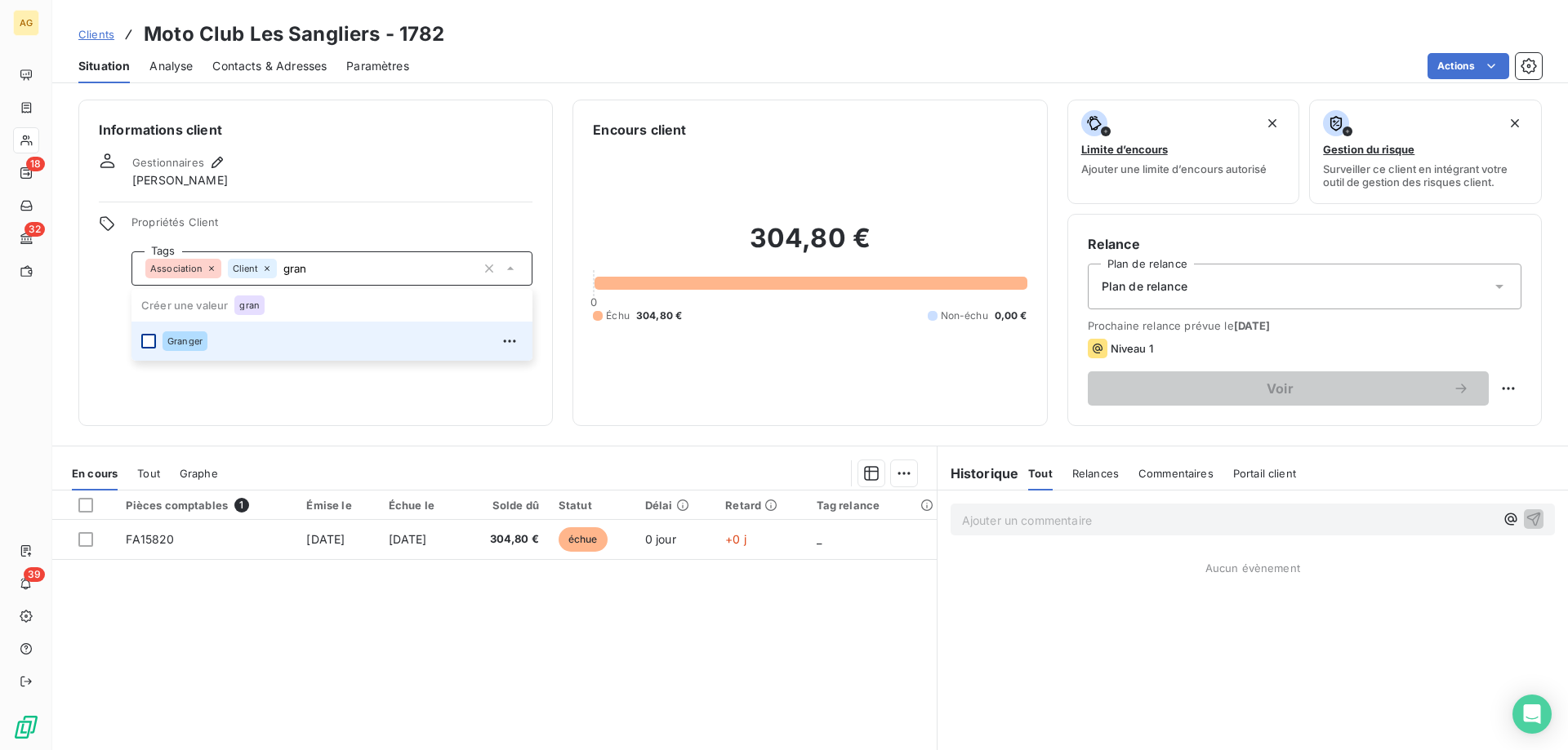
click at [151, 341] on div at bounding box center [148, 341] width 15 height 15
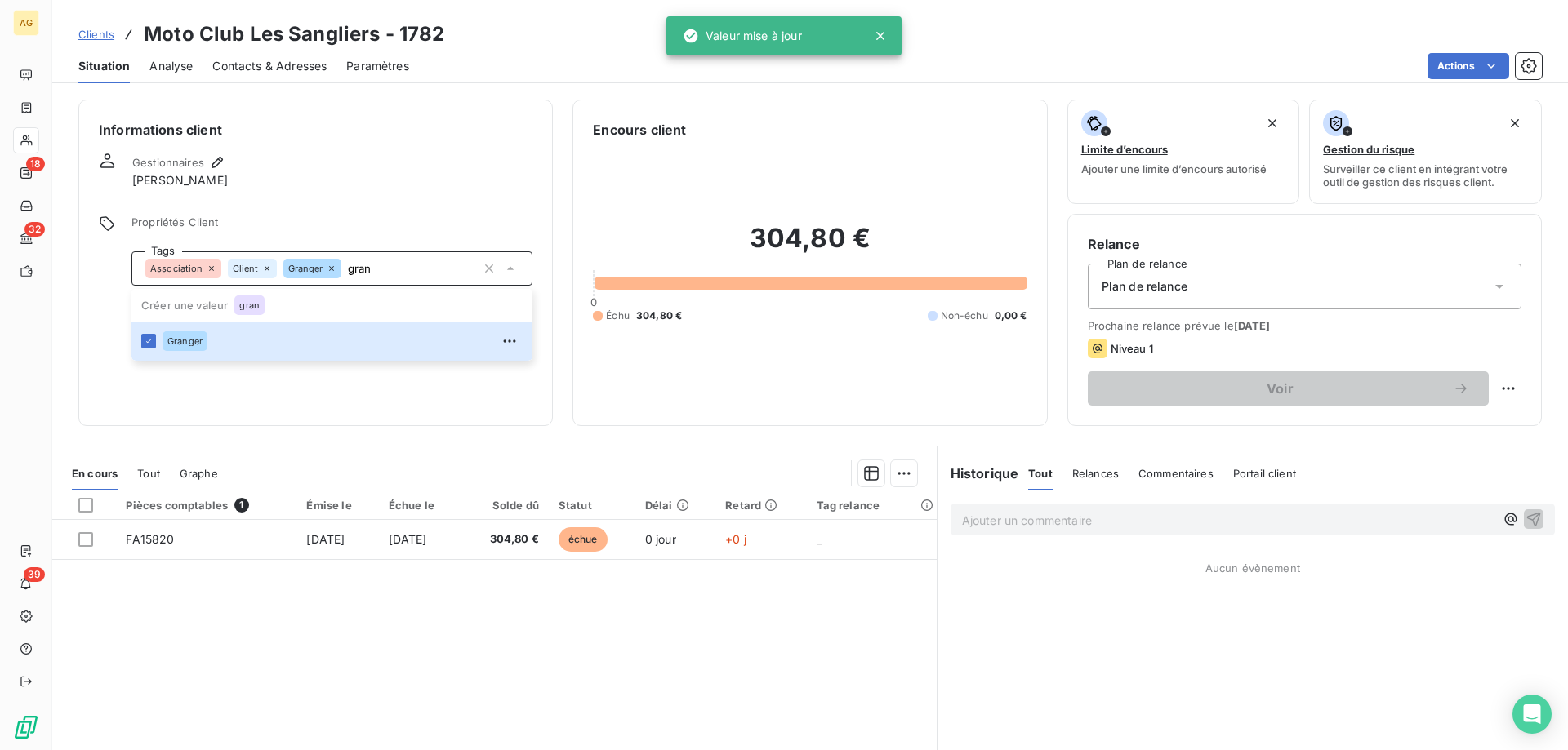
type input "gran"
click at [285, 197] on div "Informations client Gestionnaires [PERSON_NAME] Propriétés Client Tags Associat…" at bounding box center [315, 263] width 474 height 327
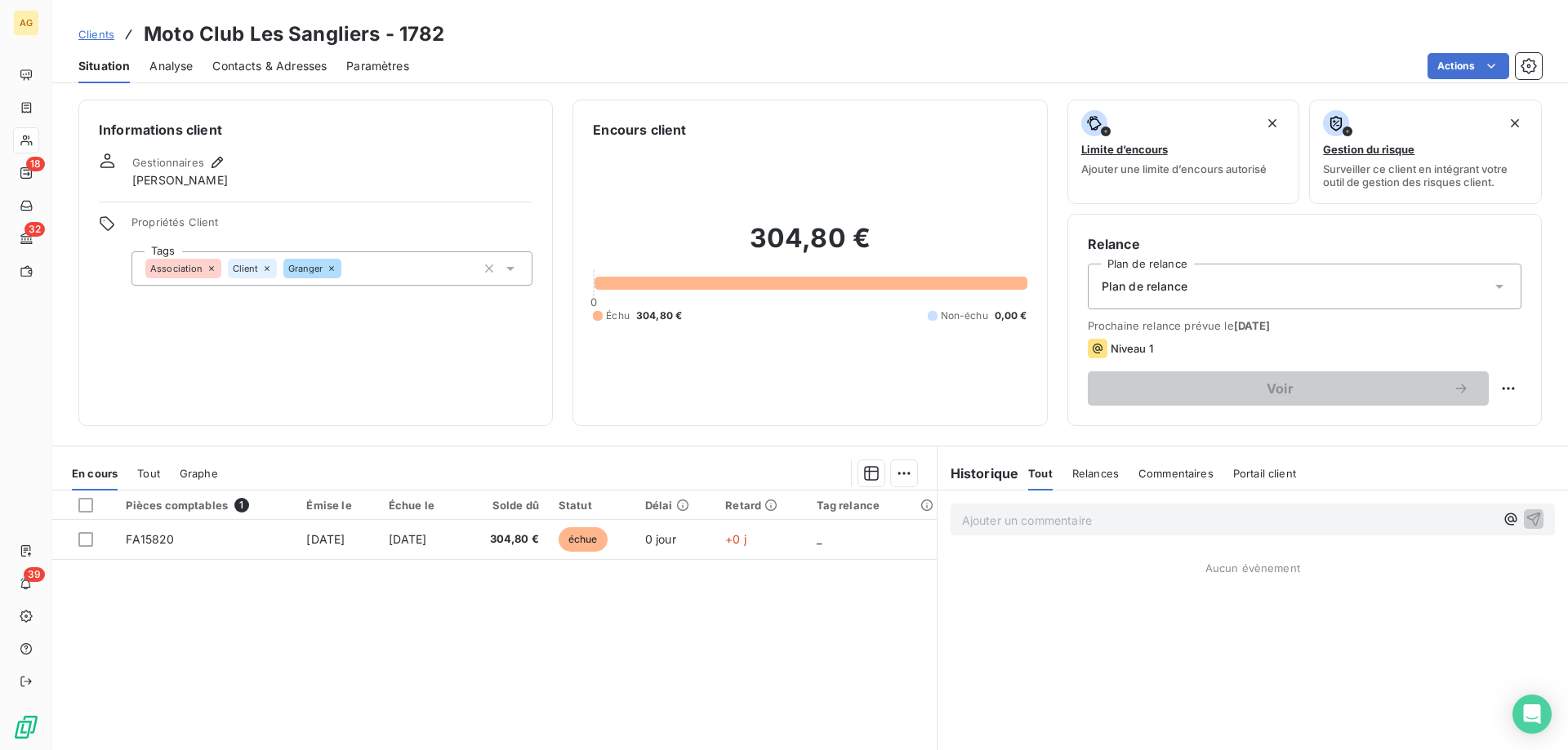
click at [276, 374] on div "Informations client Gestionnaires [PERSON_NAME] Propriétés Client Tags Associat…" at bounding box center [315, 263] width 474 height 327
